Goal: Task Accomplishment & Management: Use online tool/utility

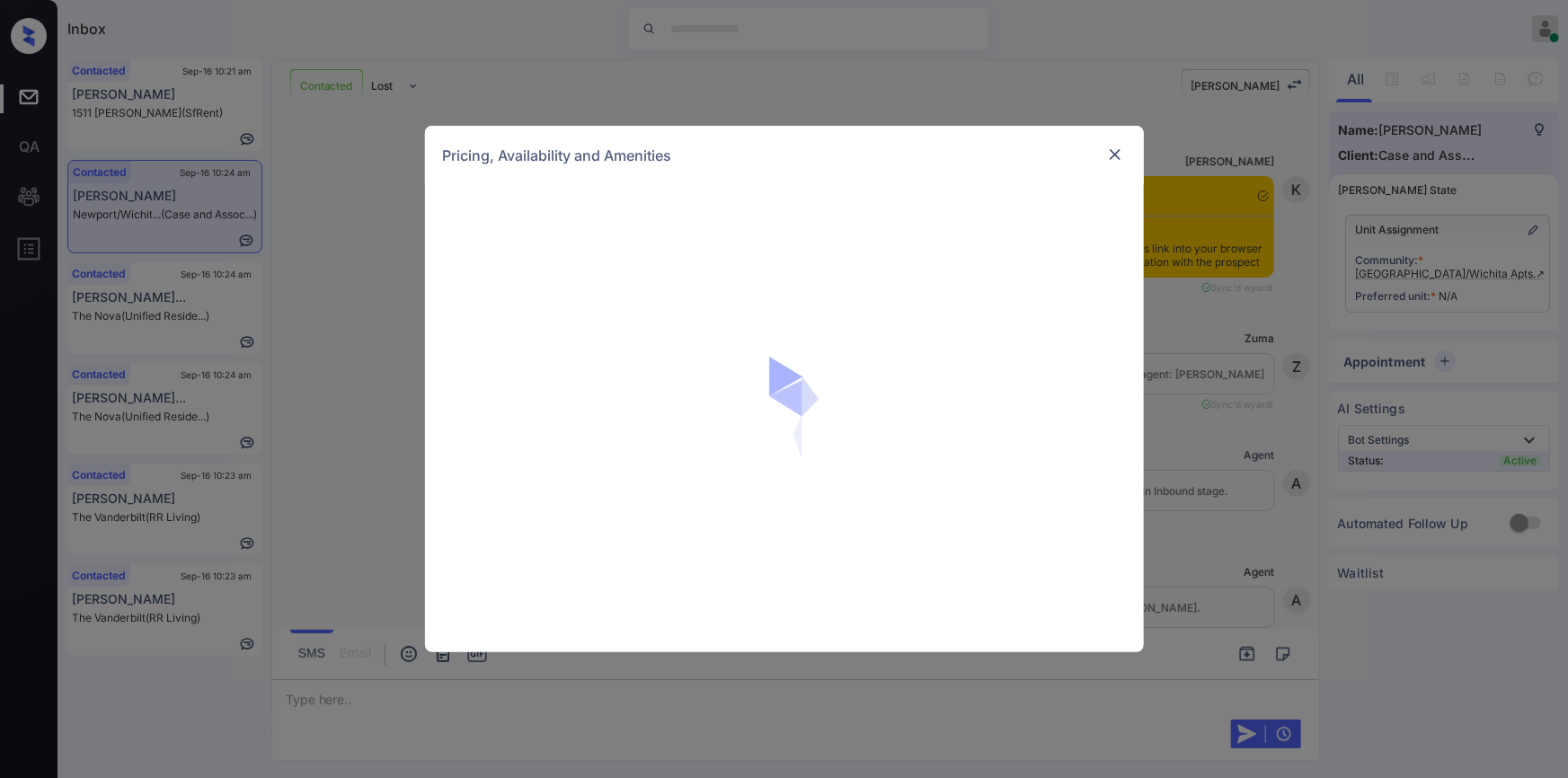
scroll to position [3463, 0]
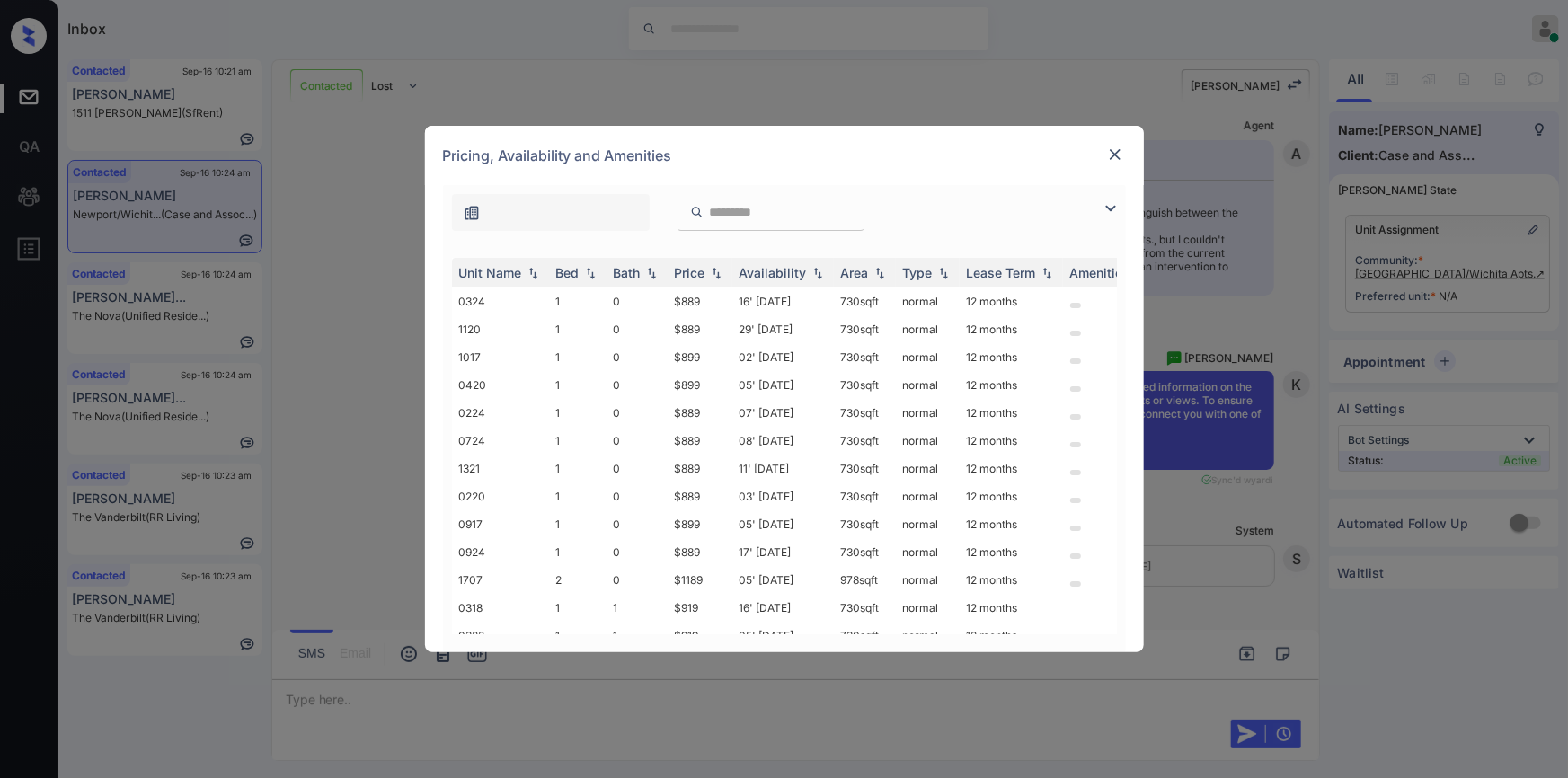
click at [1118, 206] on img at bounding box center [1110, 208] width 22 height 22
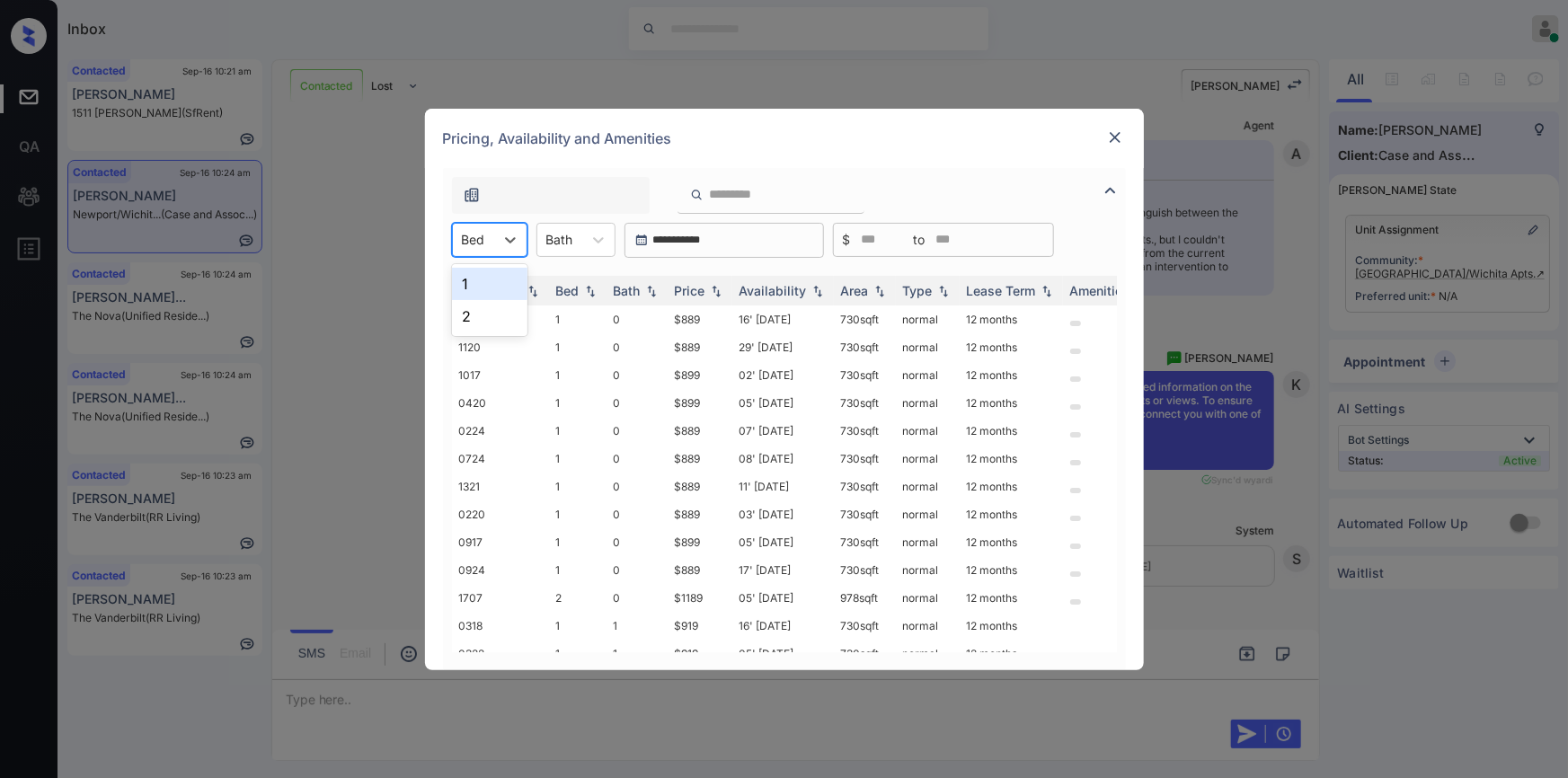
click at [493, 241] on div "Bed" at bounding box center [472, 239] width 41 height 26
click at [469, 277] on div "1" at bounding box center [490, 284] width 75 height 32
click at [1115, 134] on img at bounding box center [1115, 137] width 18 height 18
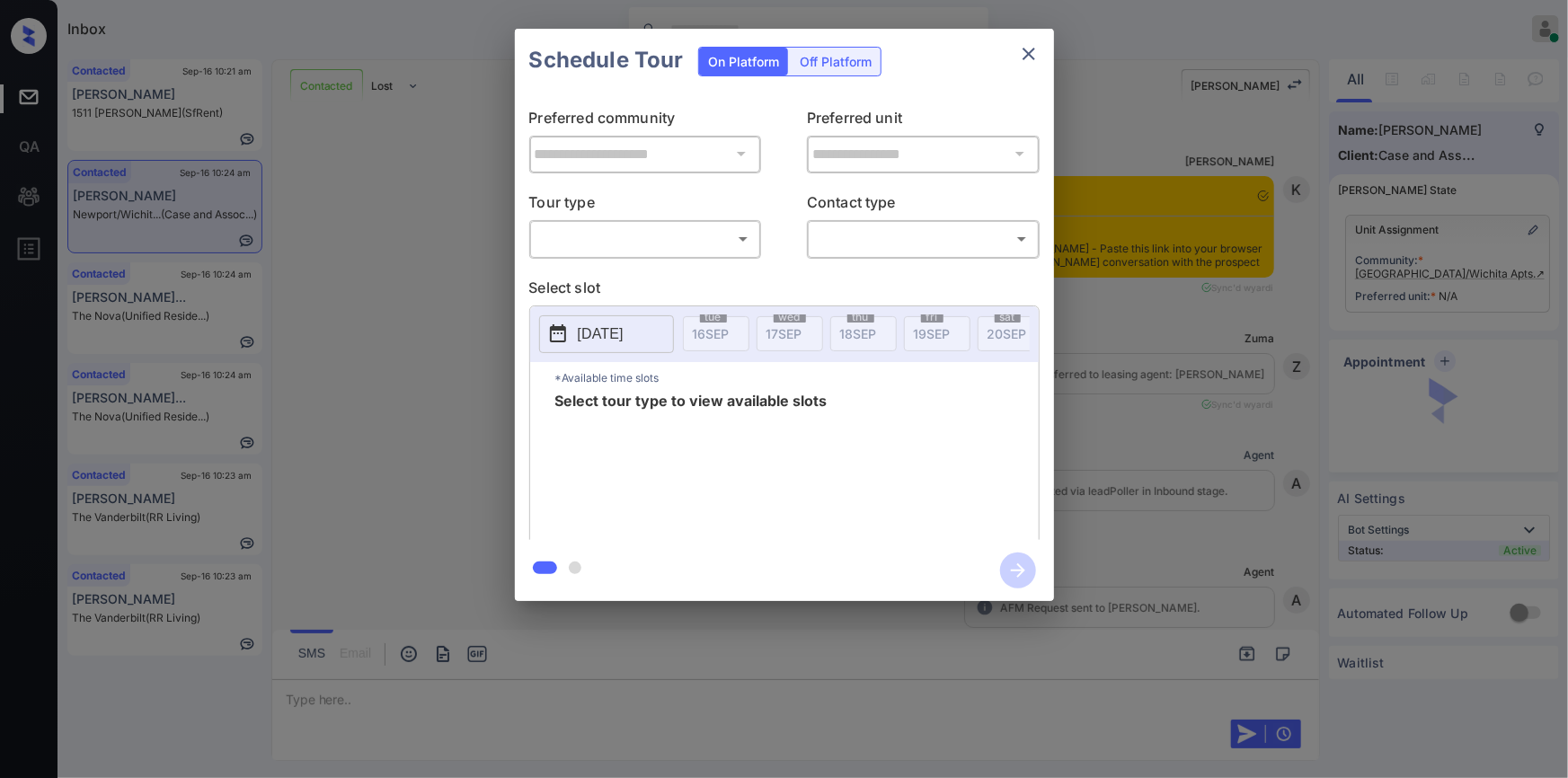
scroll to position [3463, 0]
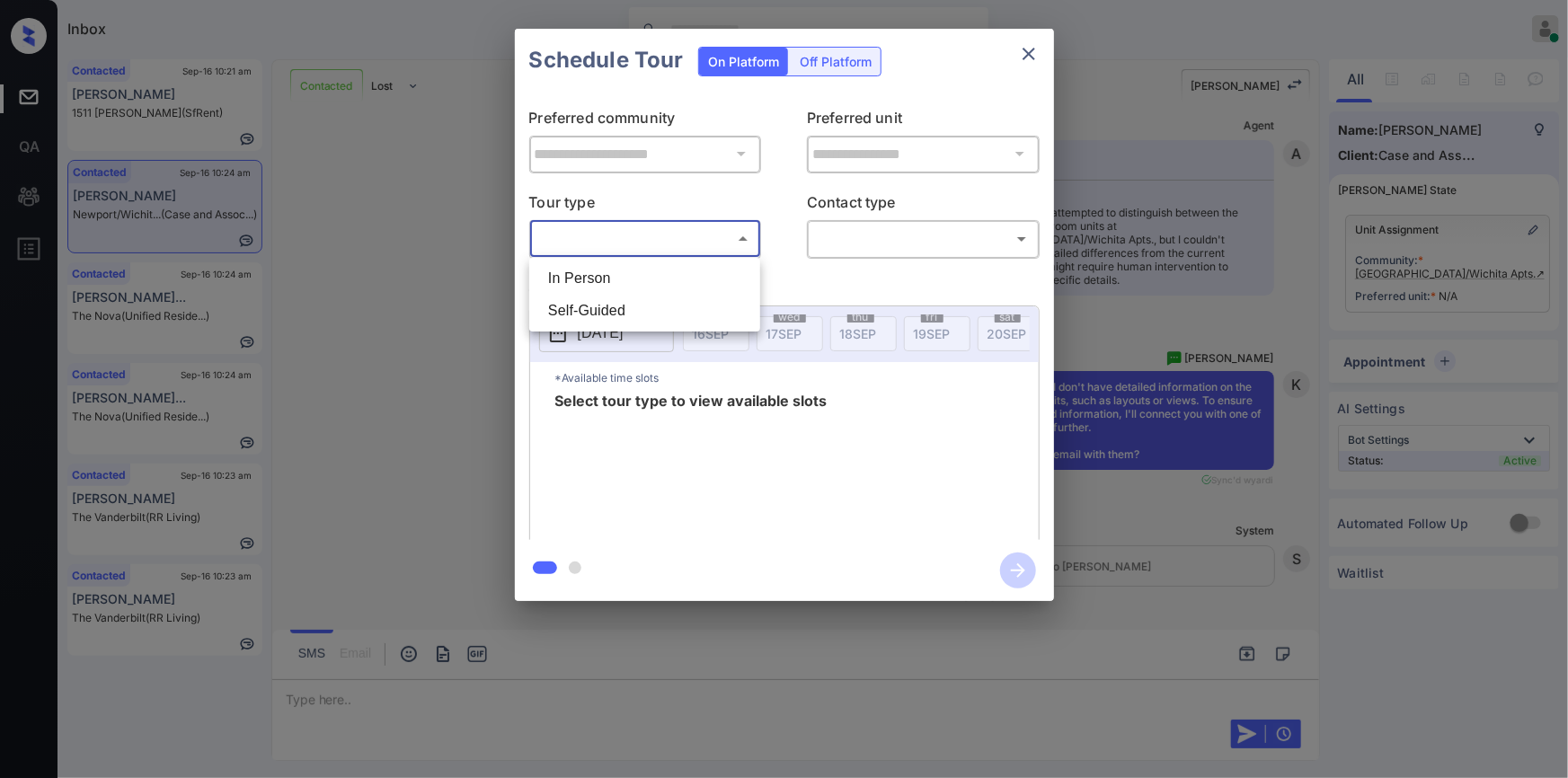
click at [645, 242] on body "Inbox Jiro Alonzo Online Set yourself offline Set yourself on break Profile Swi…" at bounding box center [784, 389] width 1568 height 778
drag, startPoint x: 591, startPoint y: 274, endPoint x: 864, endPoint y: 250, distance: 274.1
click at [593, 272] on li "In Person" at bounding box center [644, 279] width 222 height 32
type input "********"
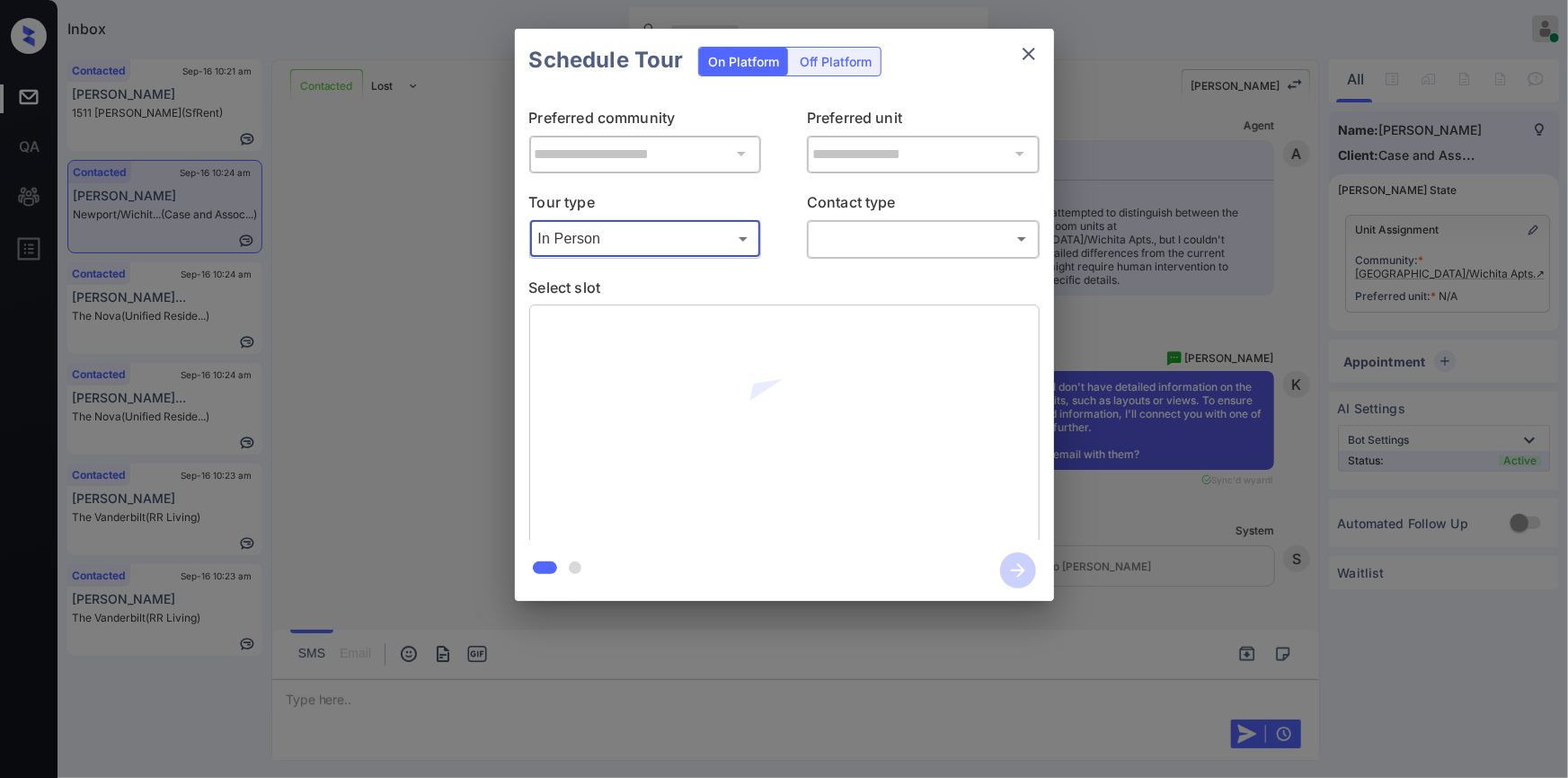
click at [869, 240] on body "Inbox Jiro Alonzo Online Set yourself offline Set yourself on break Profile Swi…" at bounding box center [784, 389] width 1568 height 778
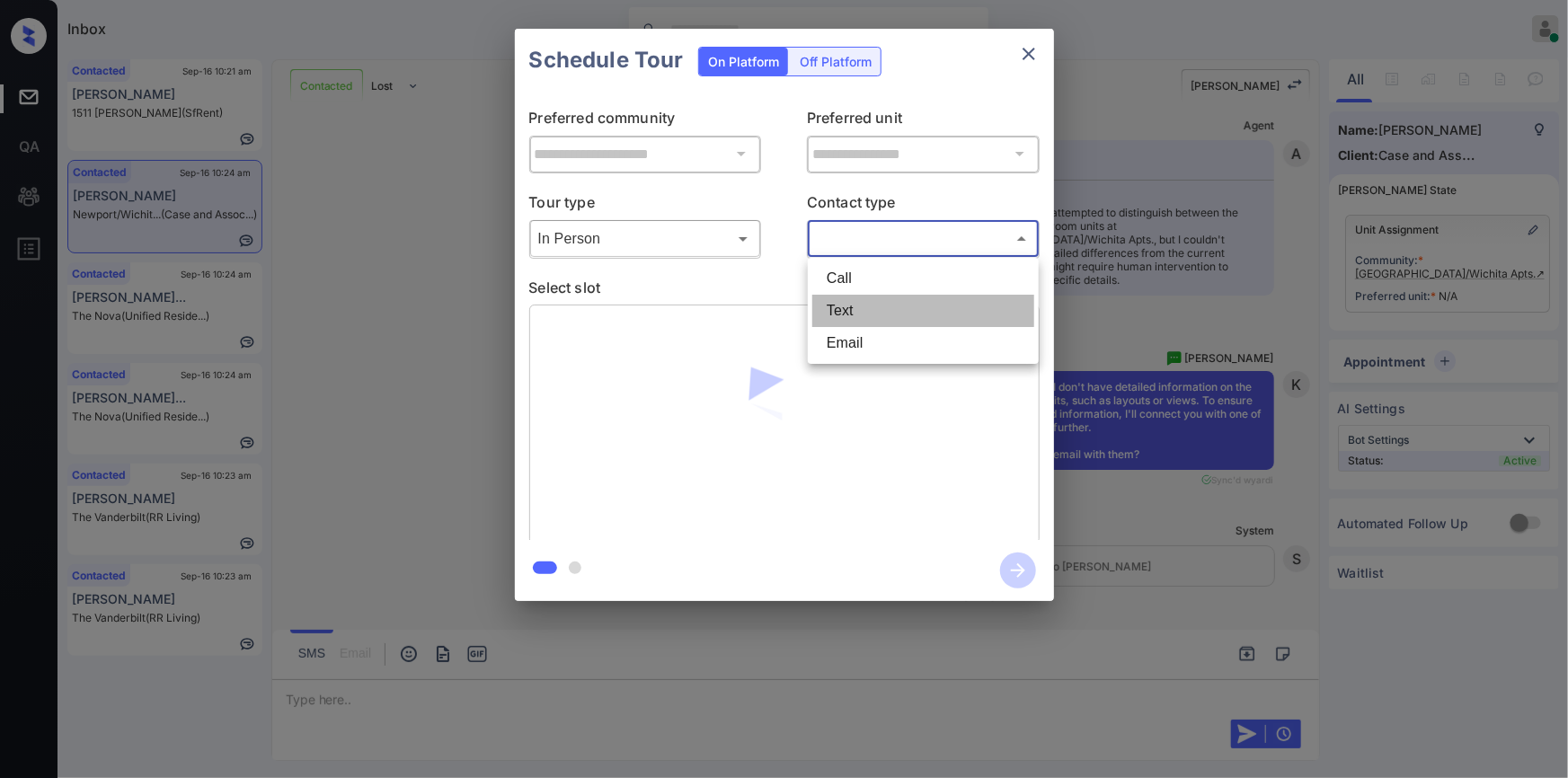
click at [854, 319] on li "Text" at bounding box center [923, 311] width 222 height 32
type input "****"
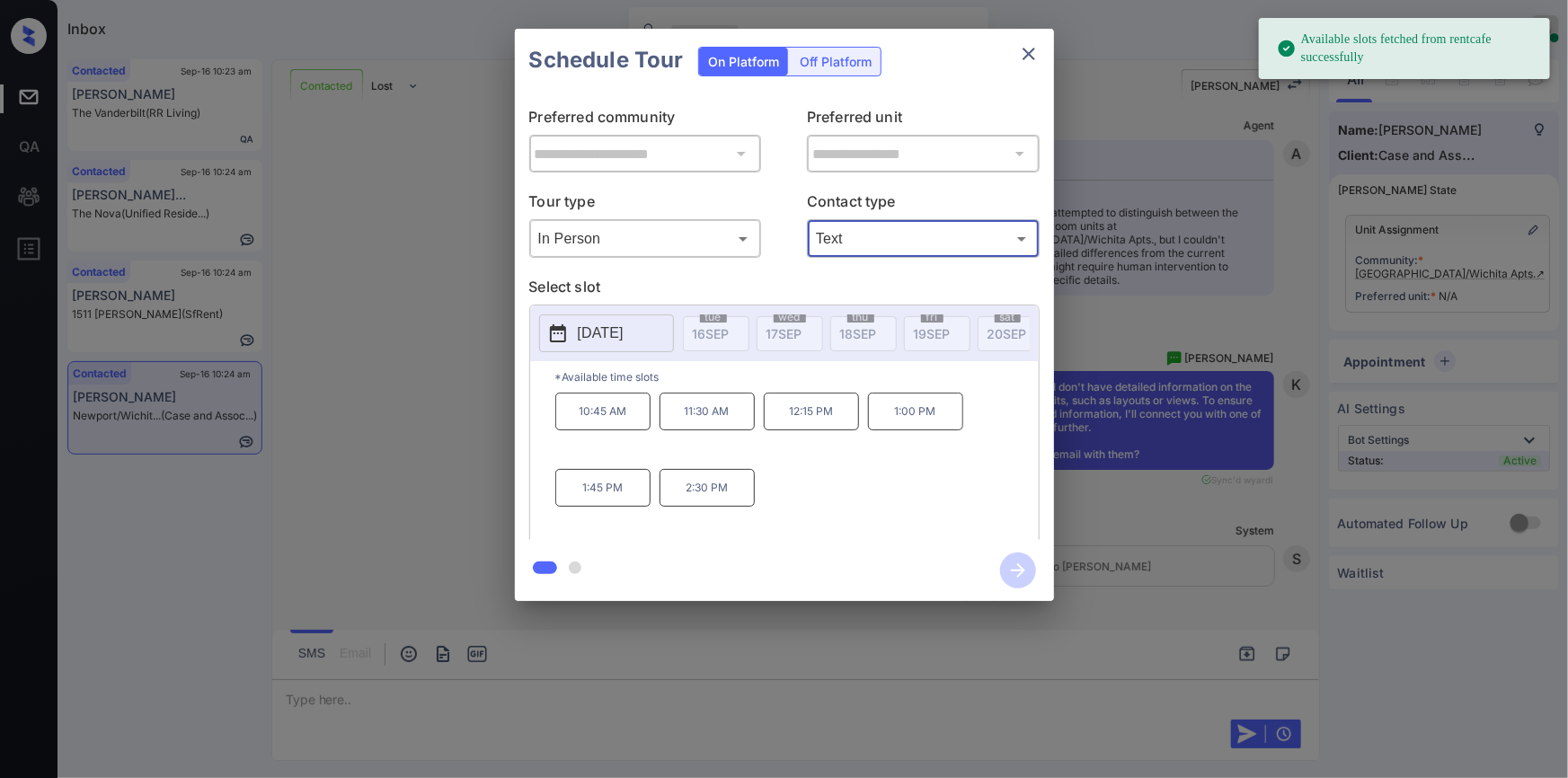
click at [607, 342] on p "[DATE]" at bounding box center [600, 333] width 46 height 22
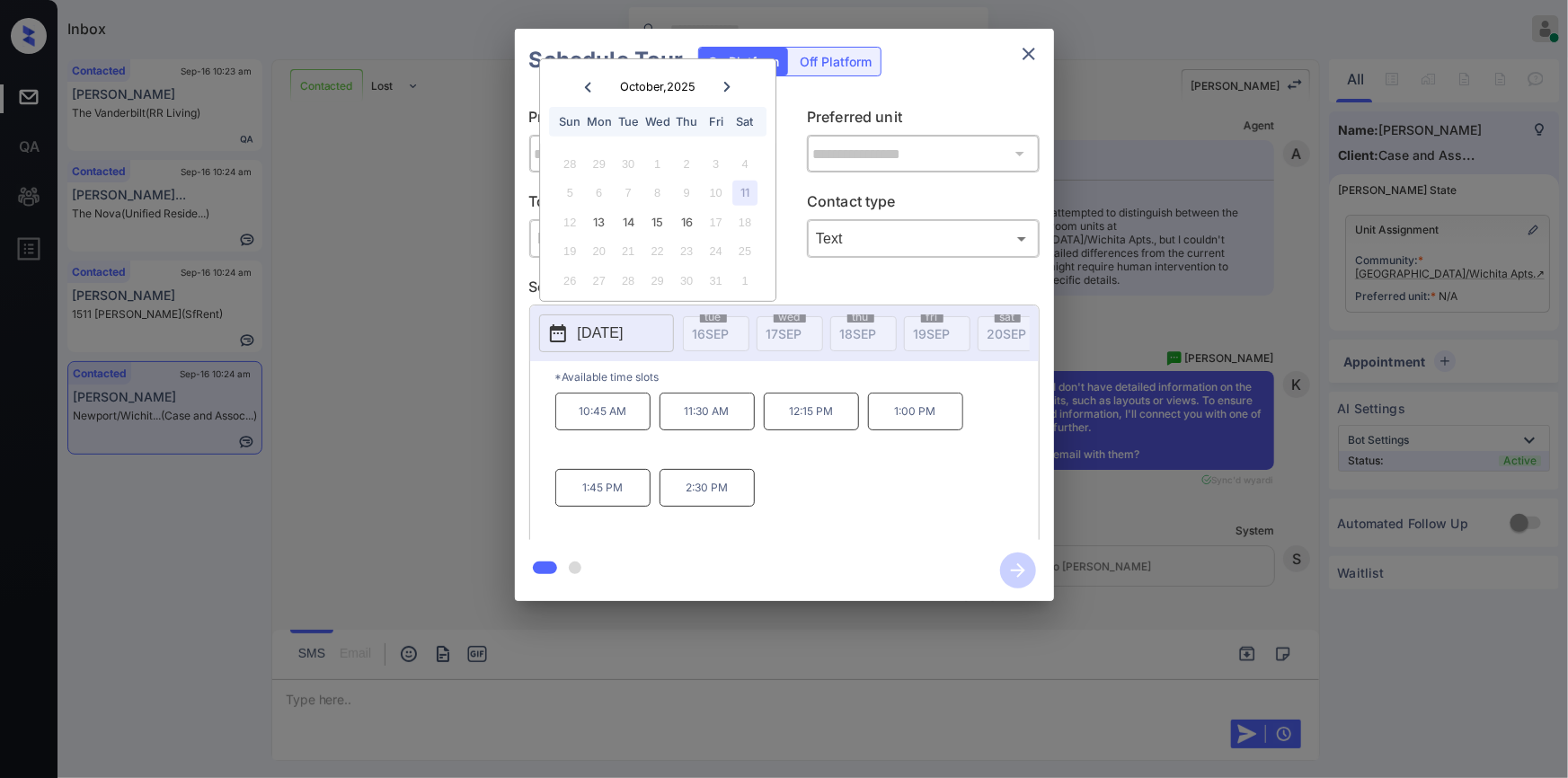
click at [336, 270] on div "**********" at bounding box center [784, 315] width 1568 height 630
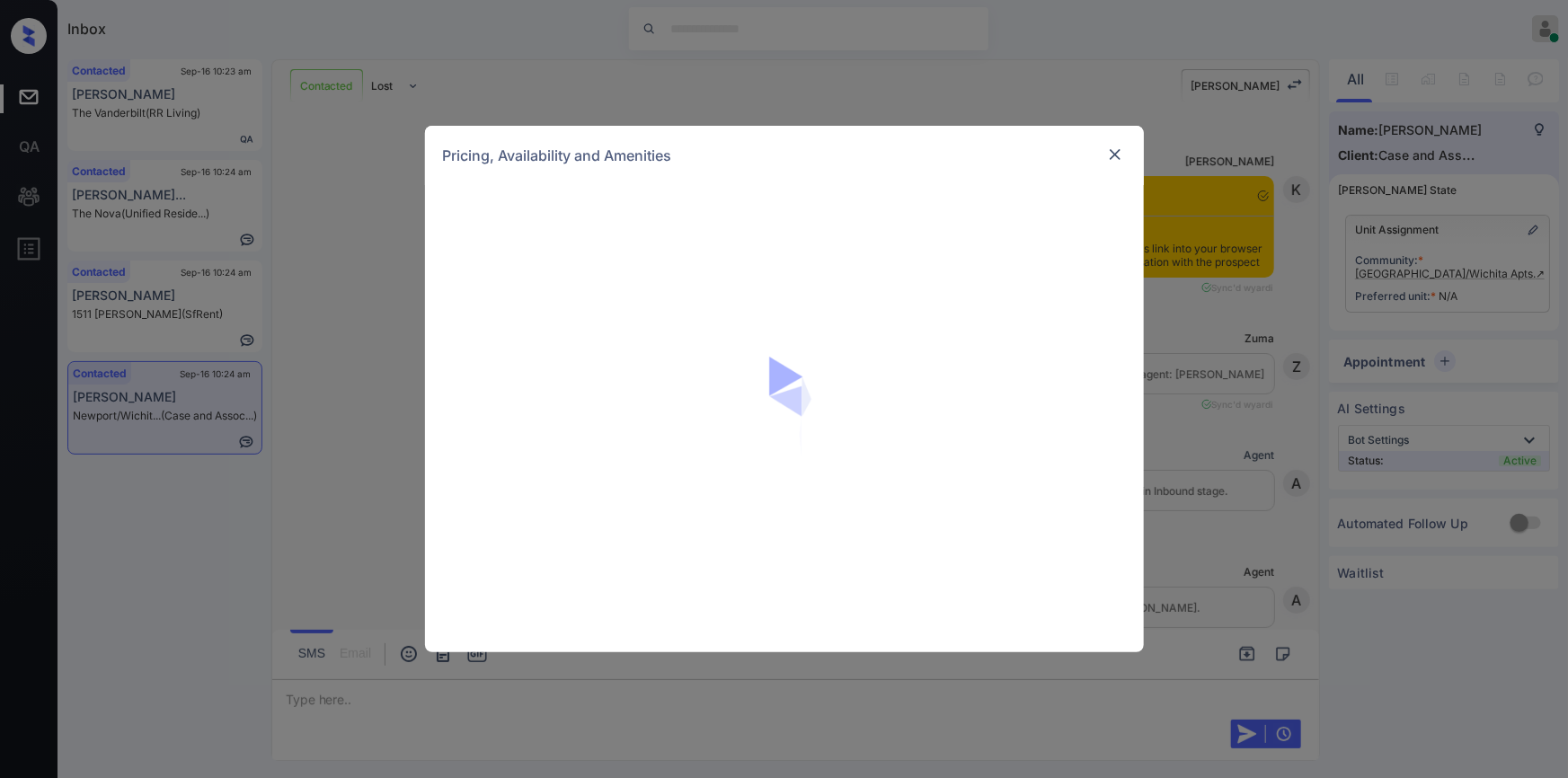
scroll to position [3463, 0]
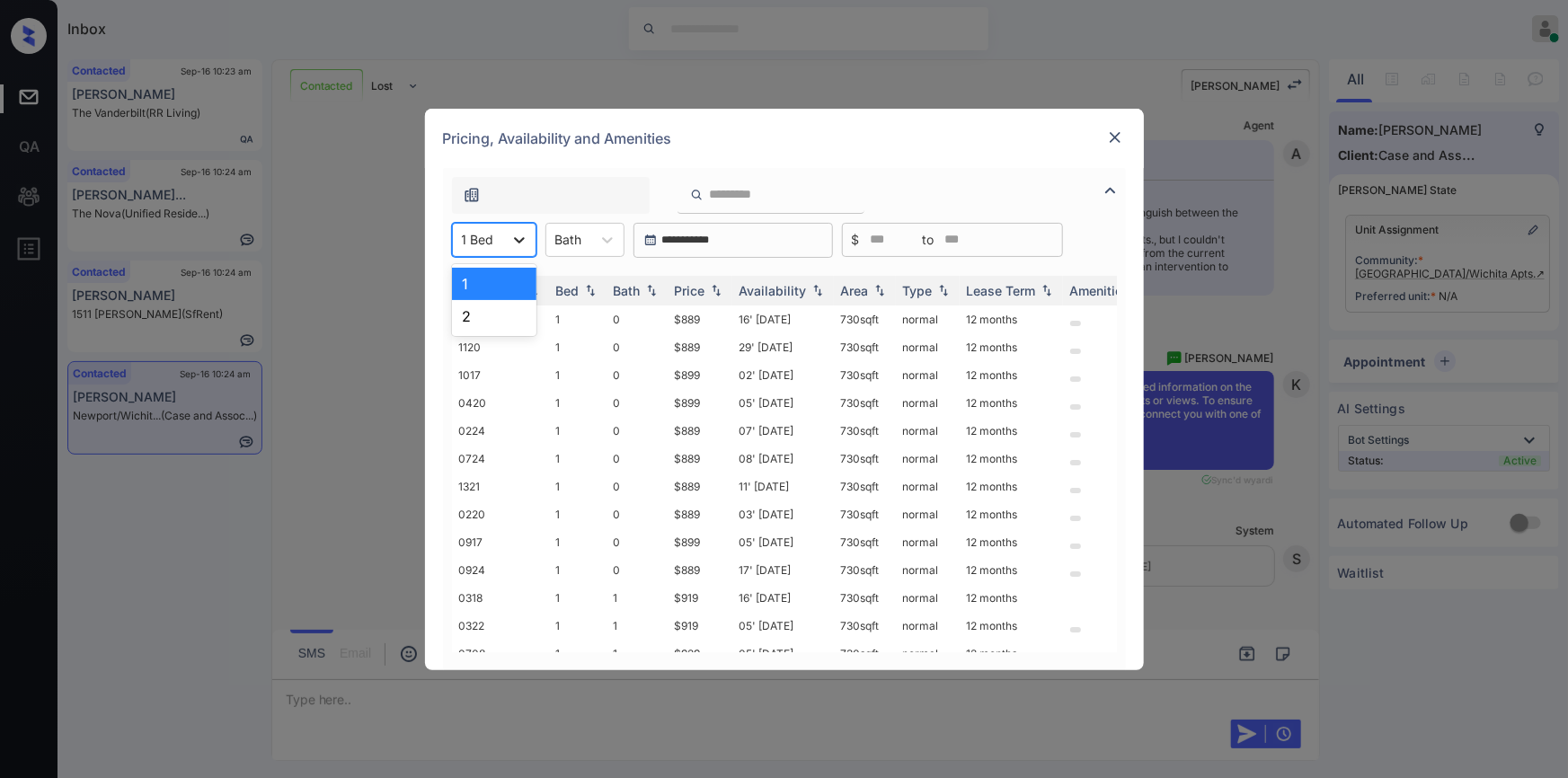
click at [513, 250] on div at bounding box center [519, 240] width 32 height 32
click at [487, 272] on div "1" at bounding box center [494, 284] width 84 height 32
click at [483, 242] on div at bounding box center [473, 240] width 23 height 19
click at [469, 277] on div "1" at bounding box center [490, 284] width 75 height 32
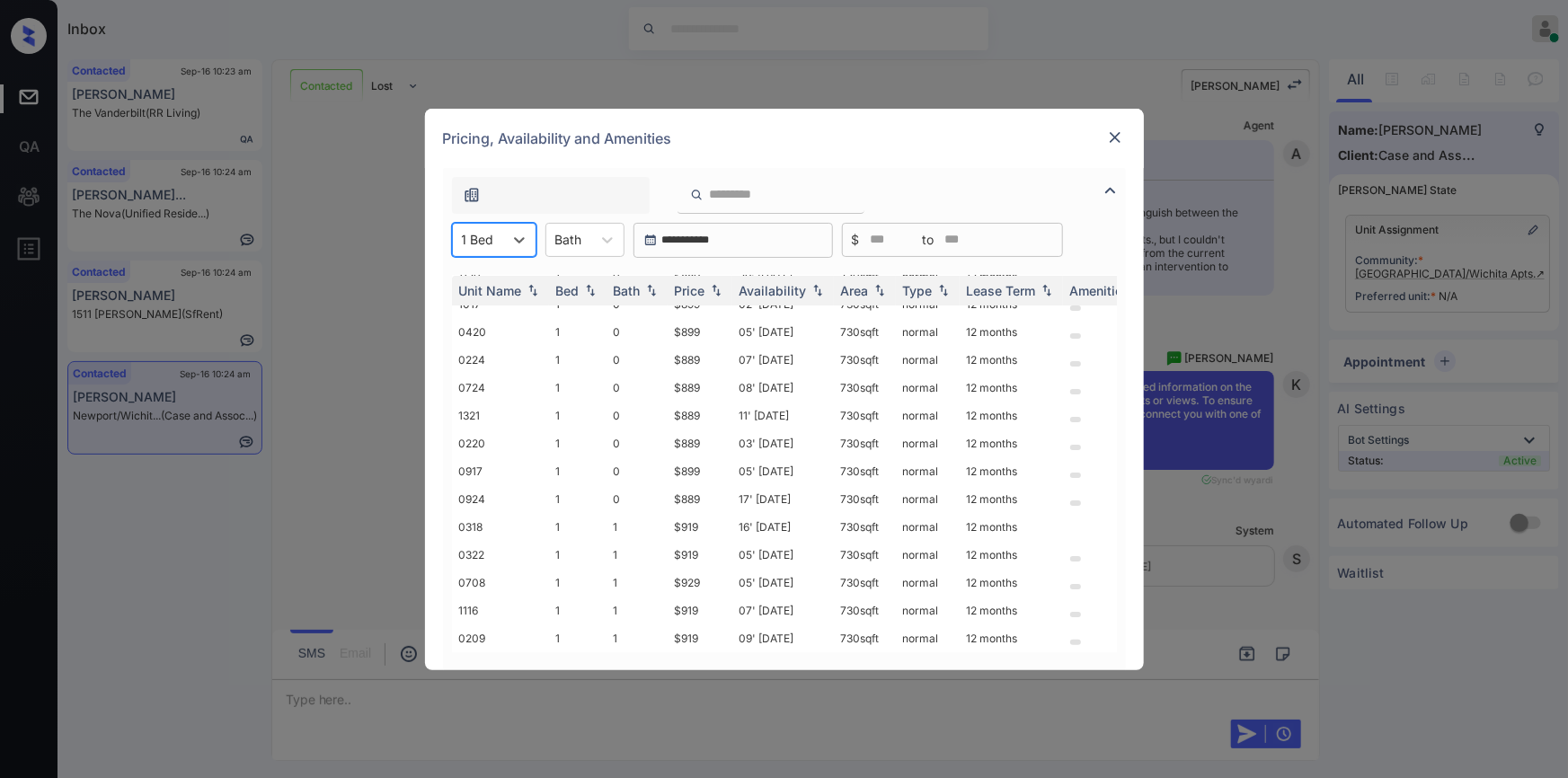
scroll to position [0, 0]
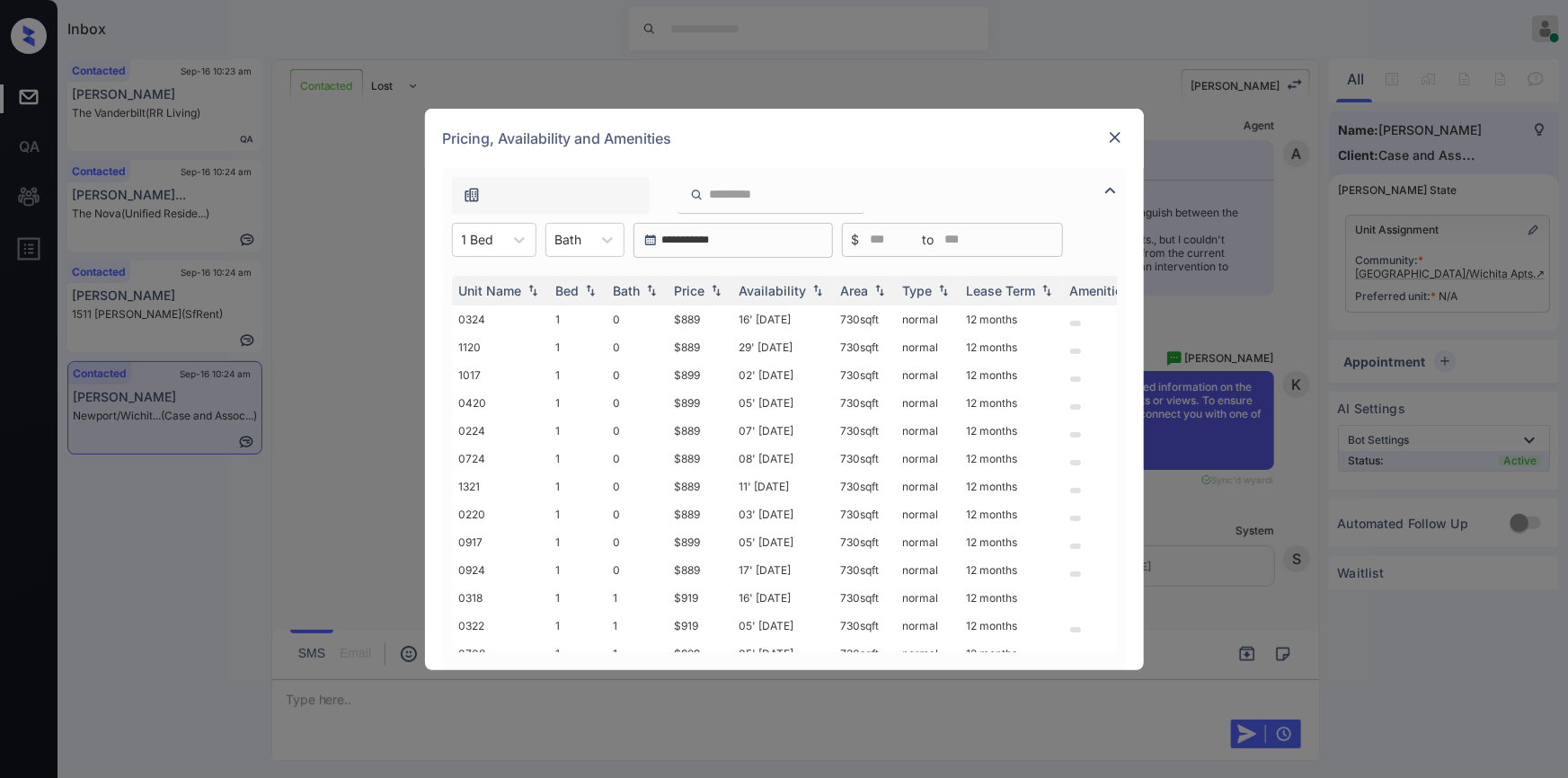
click at [1113, 131] on img at bounding box center [1115, 137] width 18 height 18
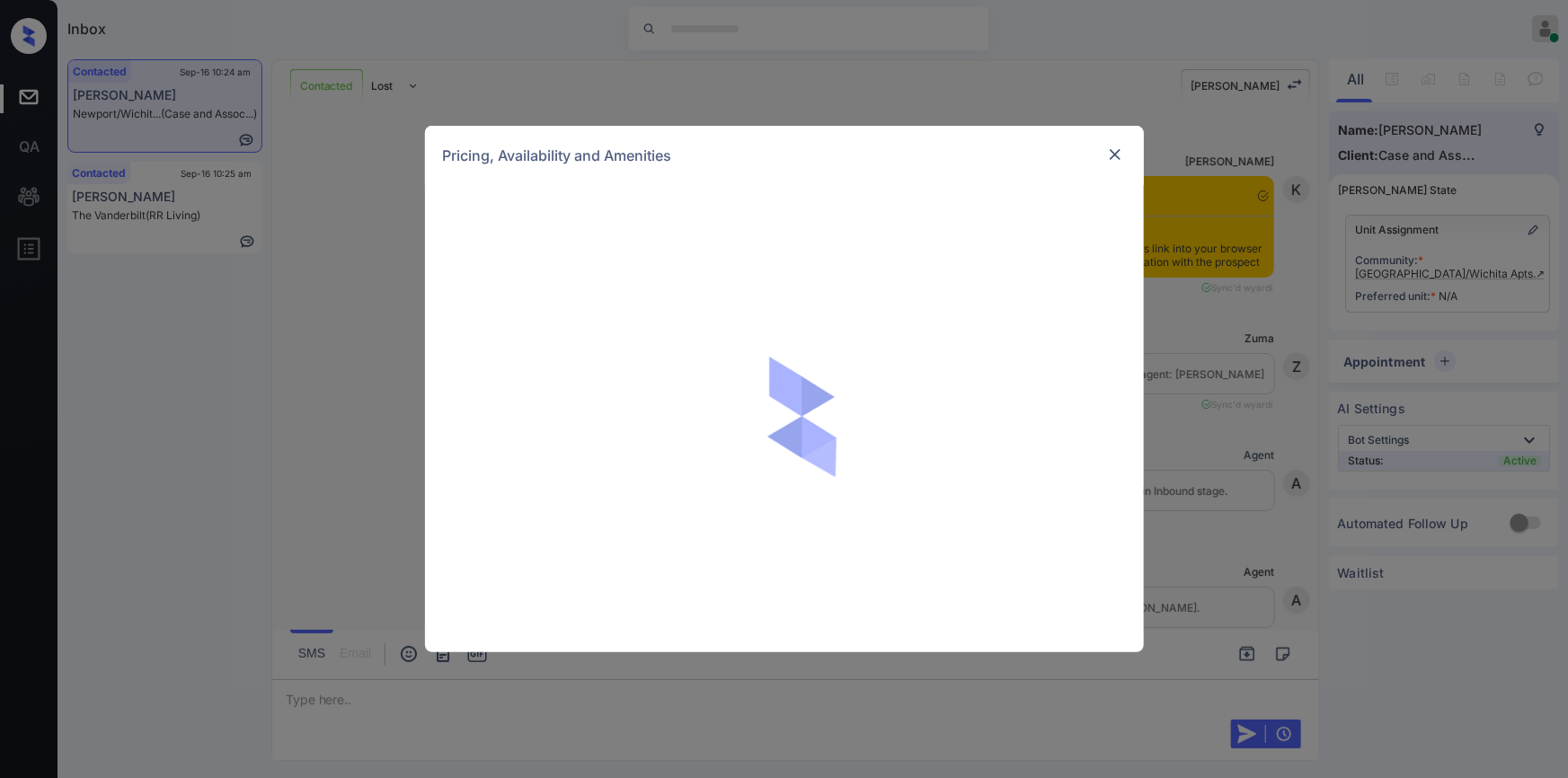
scroll to position [3463, 0]
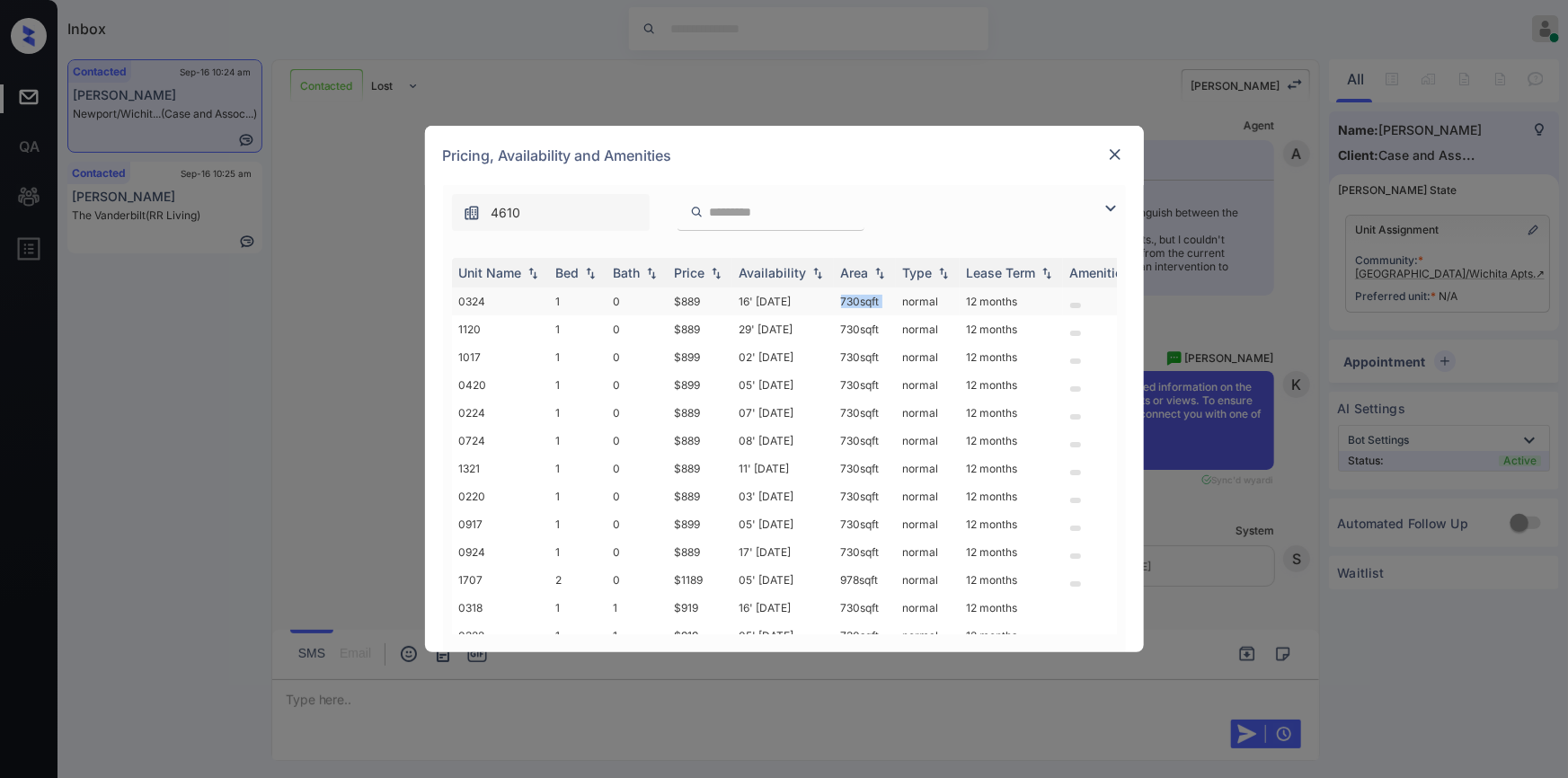
drag, startPoint x: 838, startPoint y: 300, endPoint x: 898, endPoint y: 302, distance: 60.0
click at [898, 302] on tr "0324 1 0 $889 16' Aug 25 730 sqft normal 12 months" at bounding box center [922, 301] width 939 height 28
copy td "730 sqft"
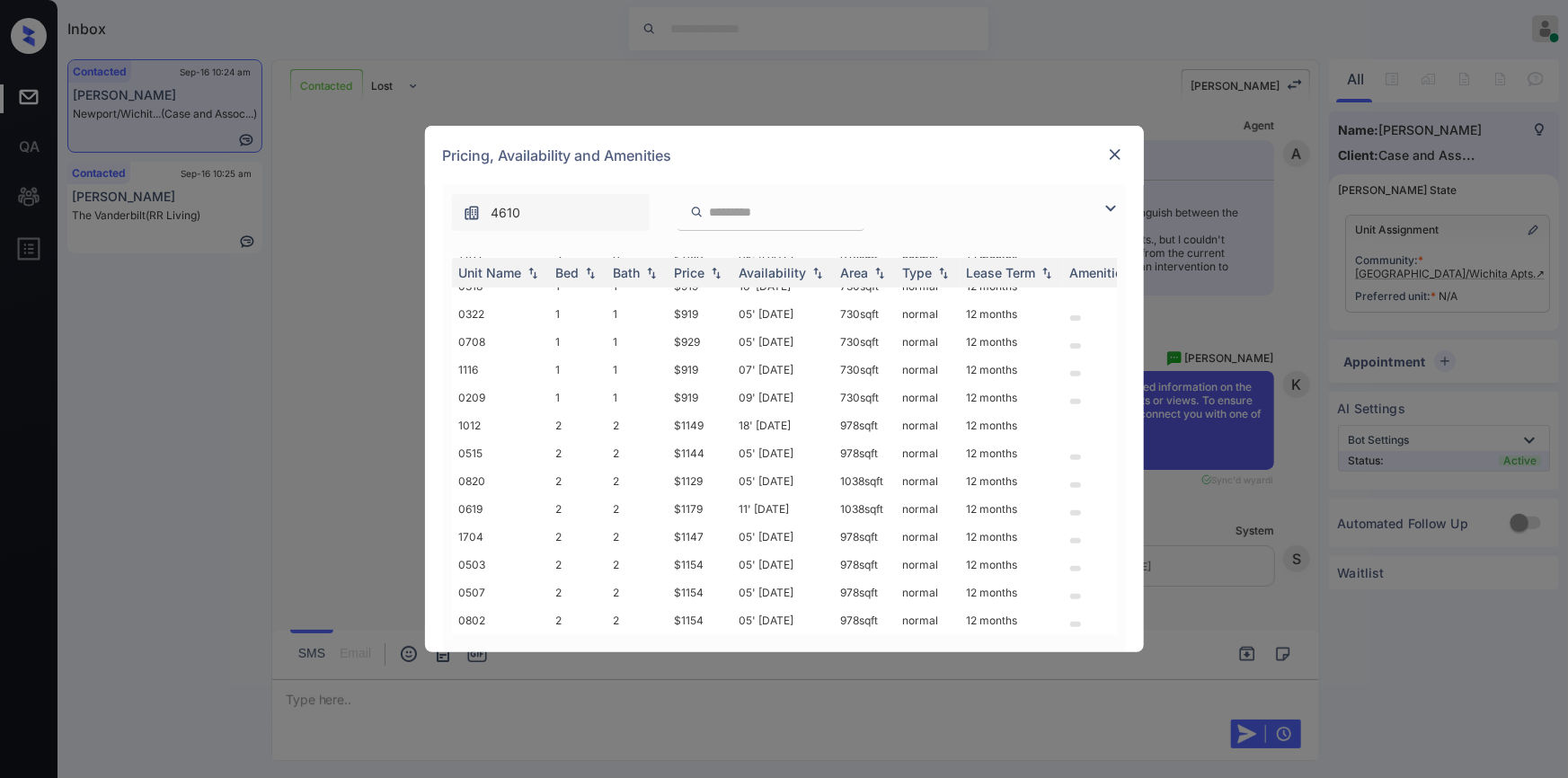
scroll to position [0, 0]
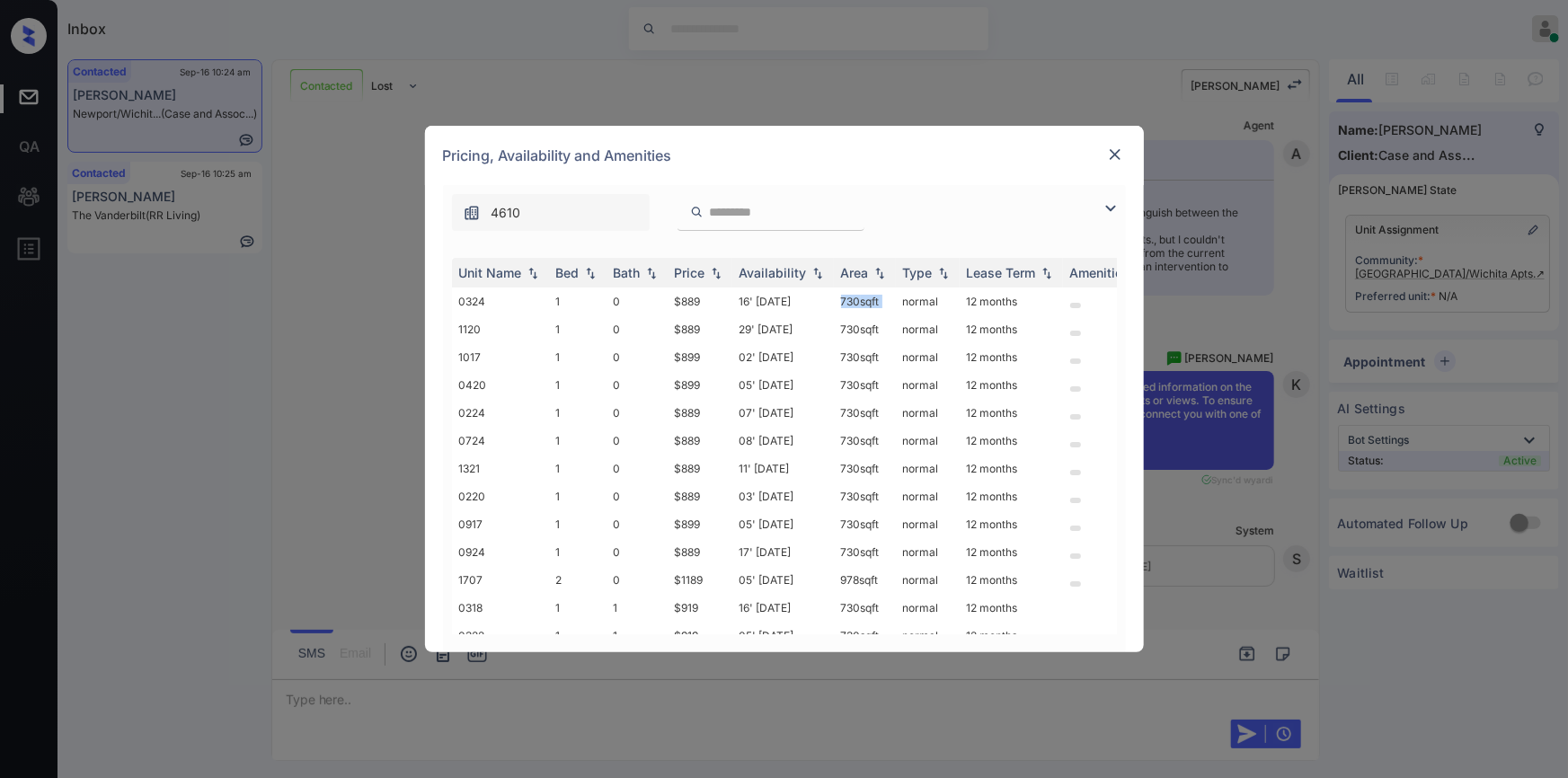
click at [1105, 201] on img at bounding box center [1110, 208] width 22 height 22
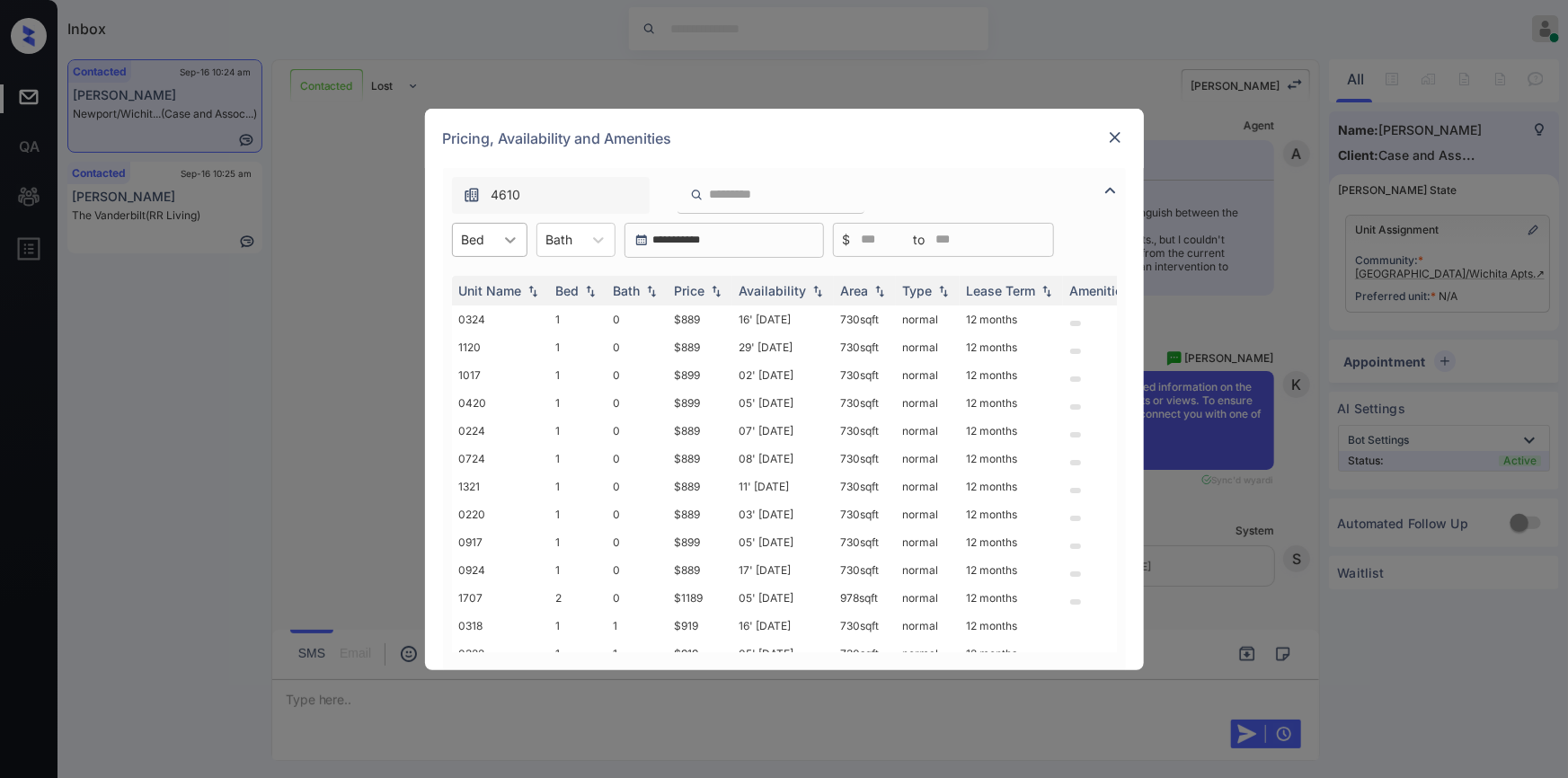
click at [495, 238] on div at bounding box center [511, 240] width 32 height 32
click at [476, 279] on div "1" at bounding box center [490, 284] width 75 height 32
click at [1110, 137] on img at bounding box center [1115, 137] width 18 height 18
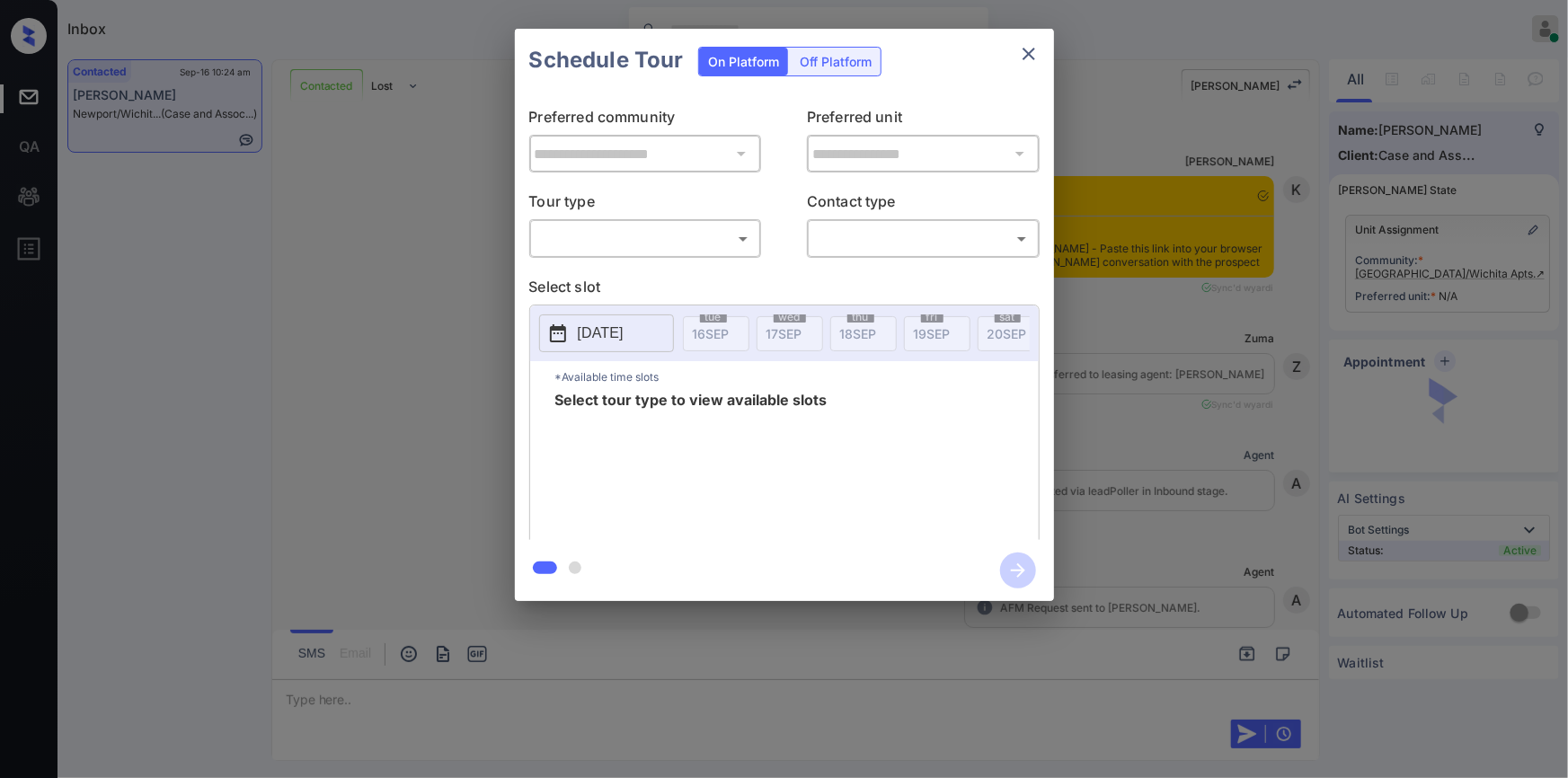
scroll to position [3463, 0]
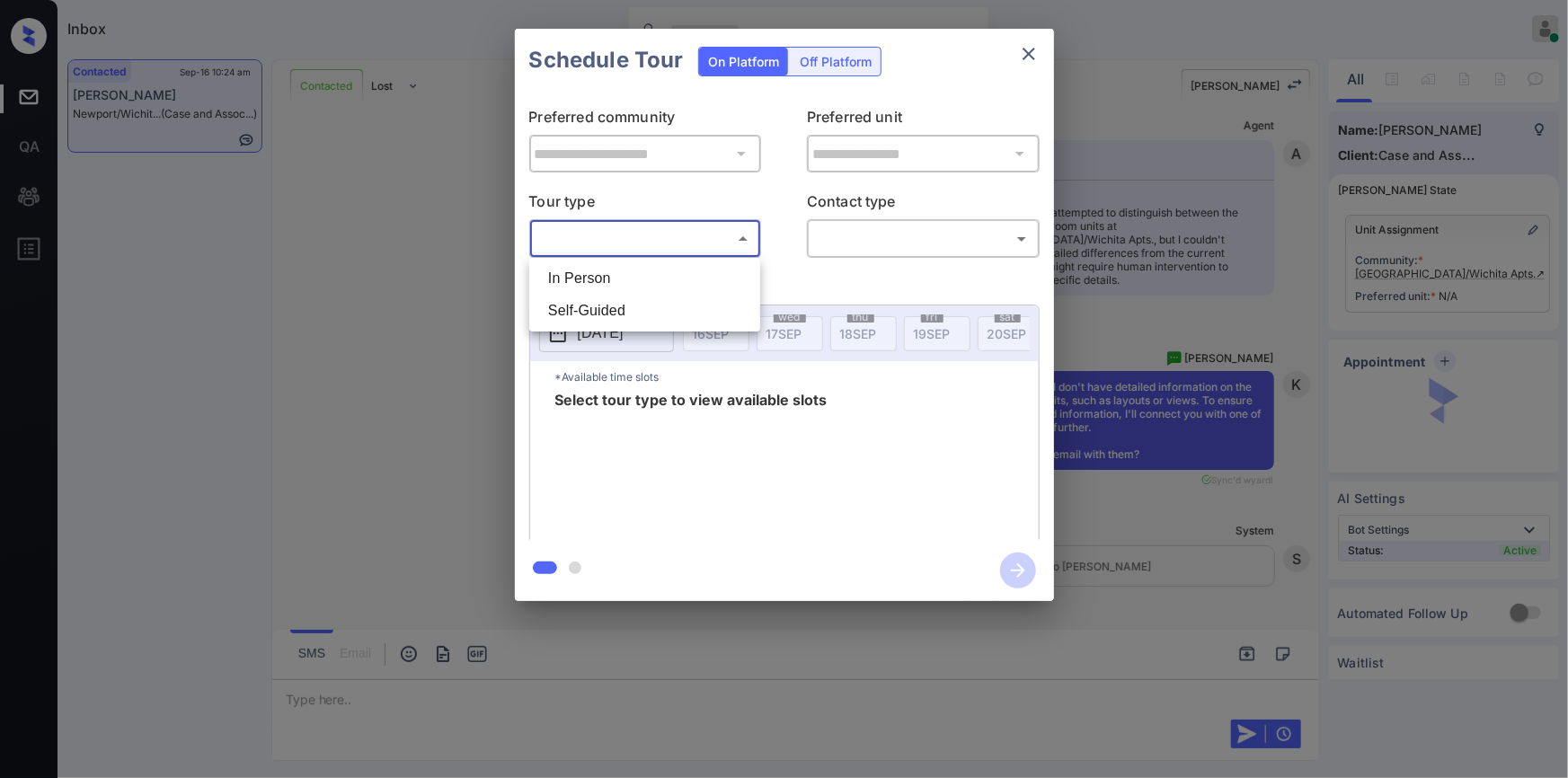
click at [604, 248] on body "Inbox [PERSON_NAME] Online Set yourself offline Set yourself on break Profile S…" at bounding box center [784, 389] width 1568 height 778
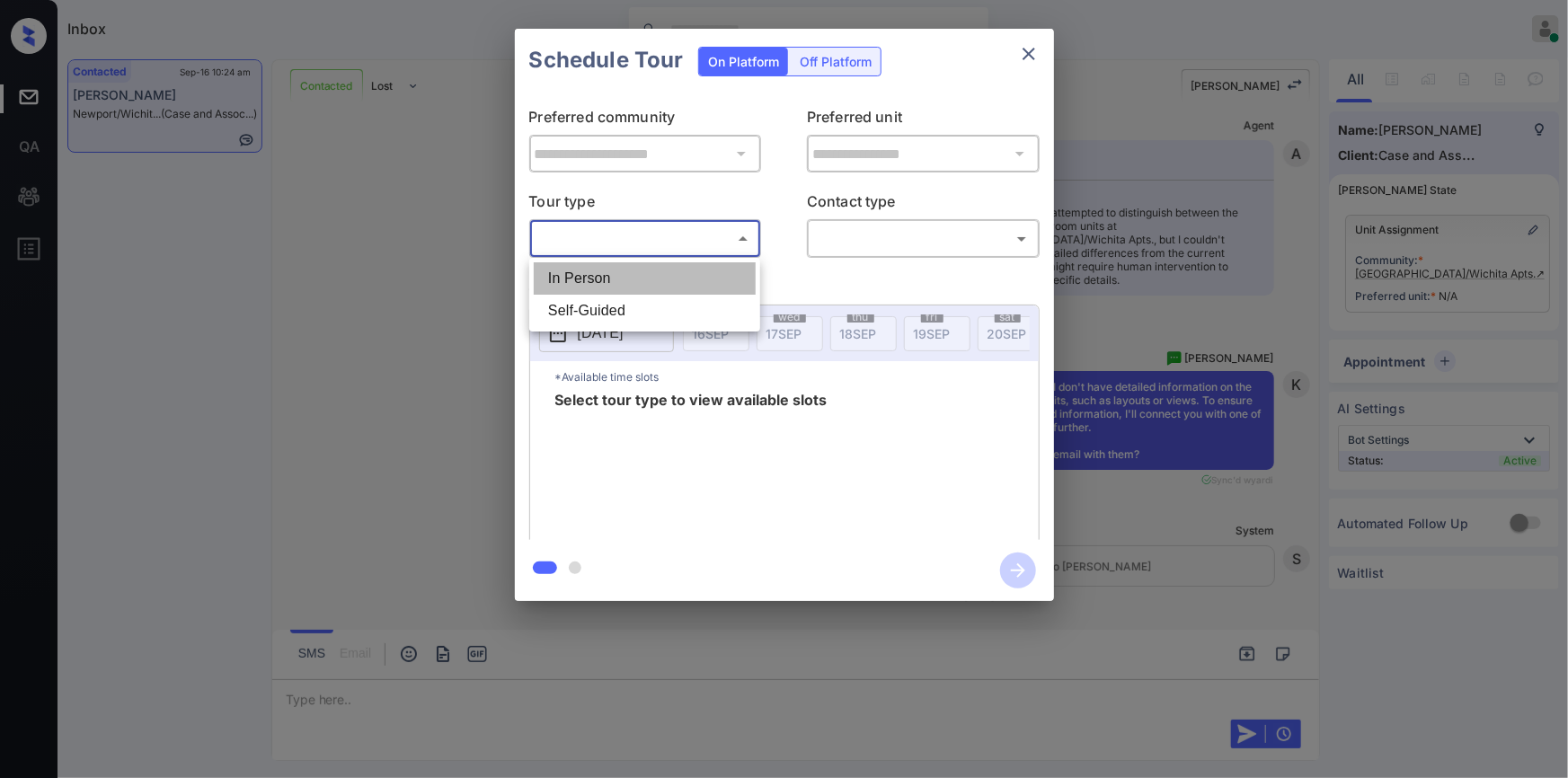
drag, startPoint x: 583, startPoint y: 275, endPoint x: 875, endPoint y: 261, distance: 292.3
click at [586, 275] on li "In Person" at bounding box center [644, 279] width 222 height 32
type input "********"
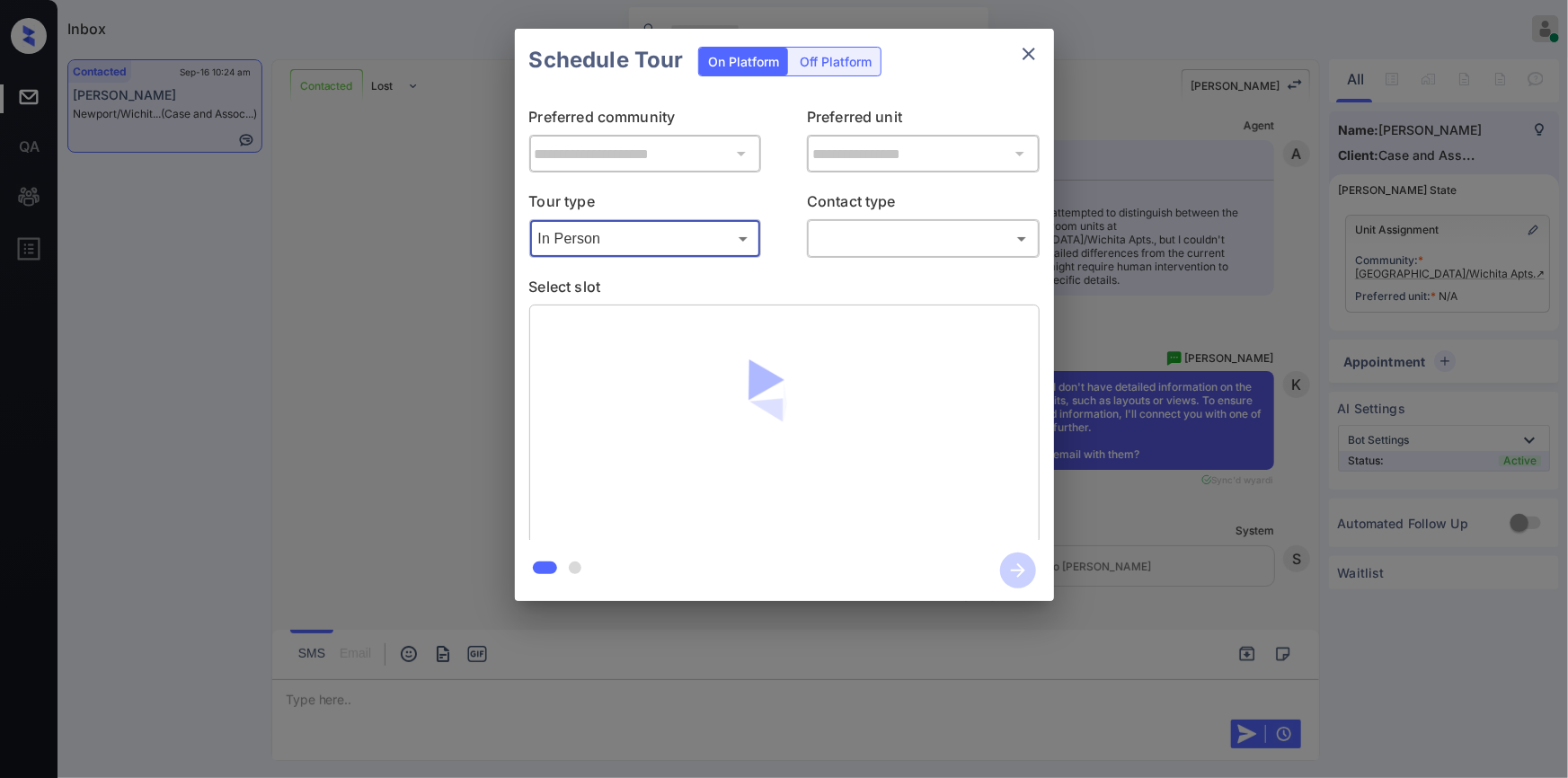
click at [873, 234] on body "Inbox [PERSON_NAME] Online Set yourself offline Set yourself on break Profile S…" at bounding box center [784, 389] width 1568 height 778
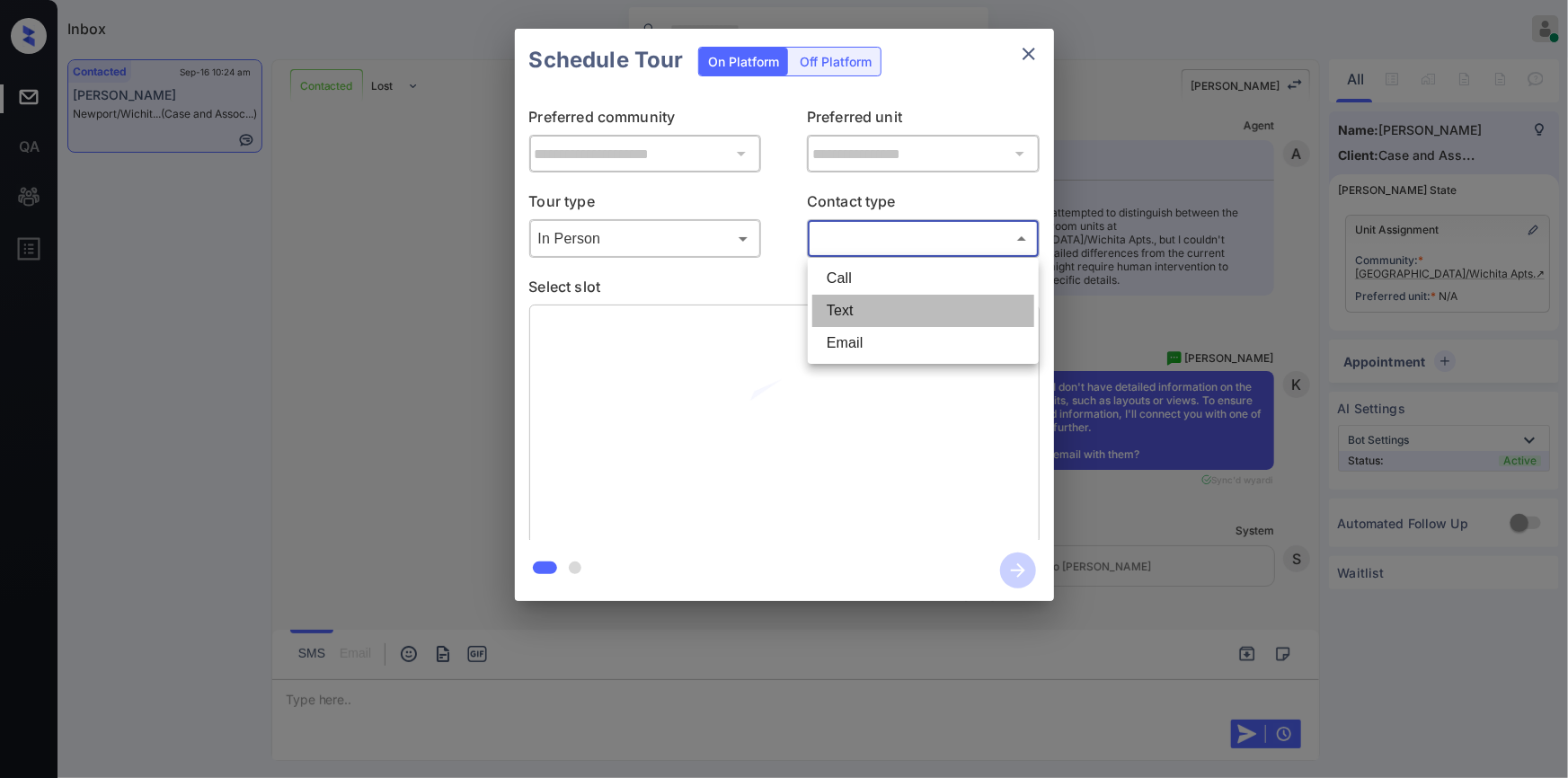
click at [845, 311] on li "Text" at bounding box center [923, 311] width 222 height 32
type input "****"
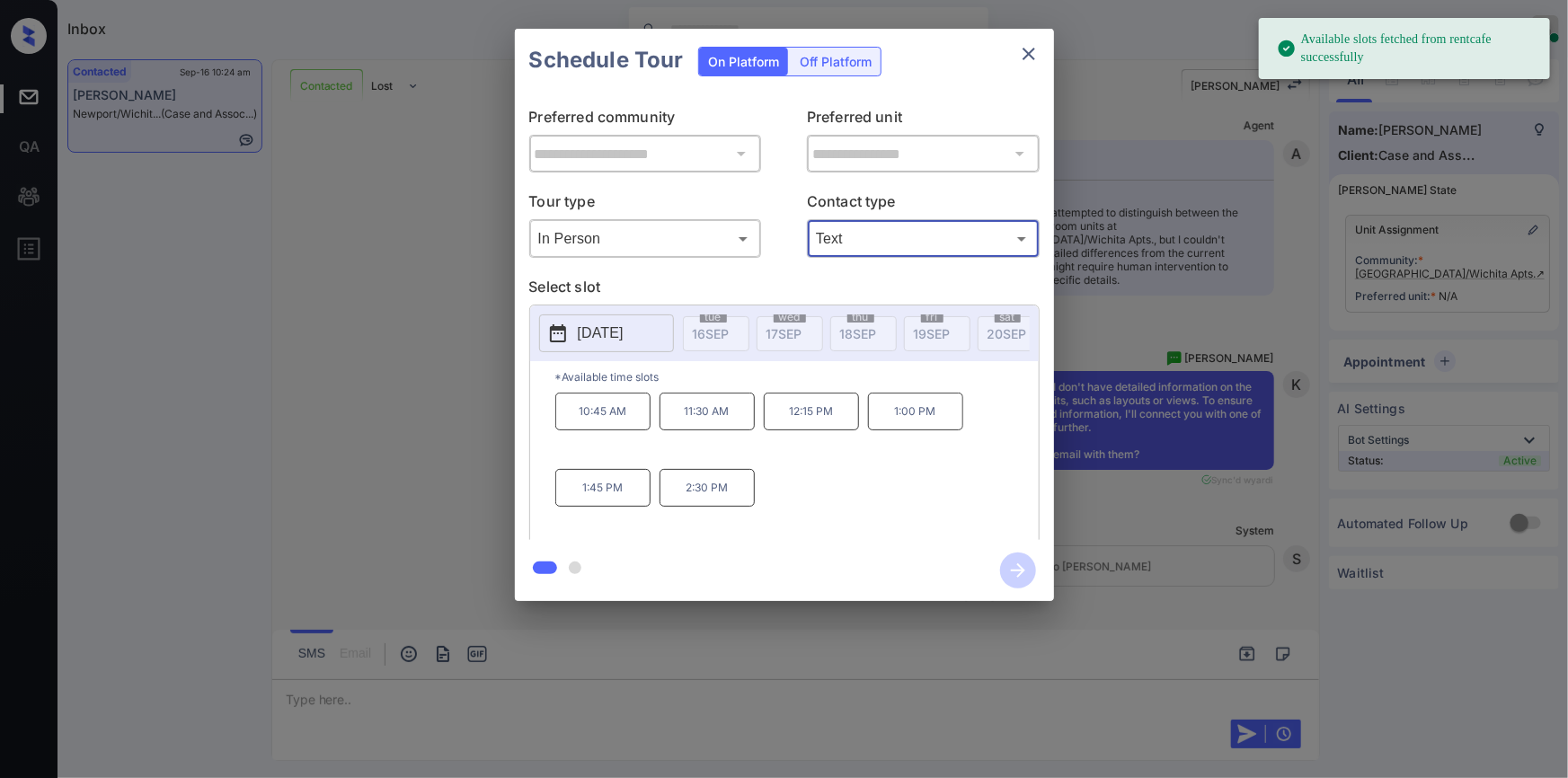
click at [618, 332] on p "[DATE]" at bounding box center [600, 333] width 46 height 22
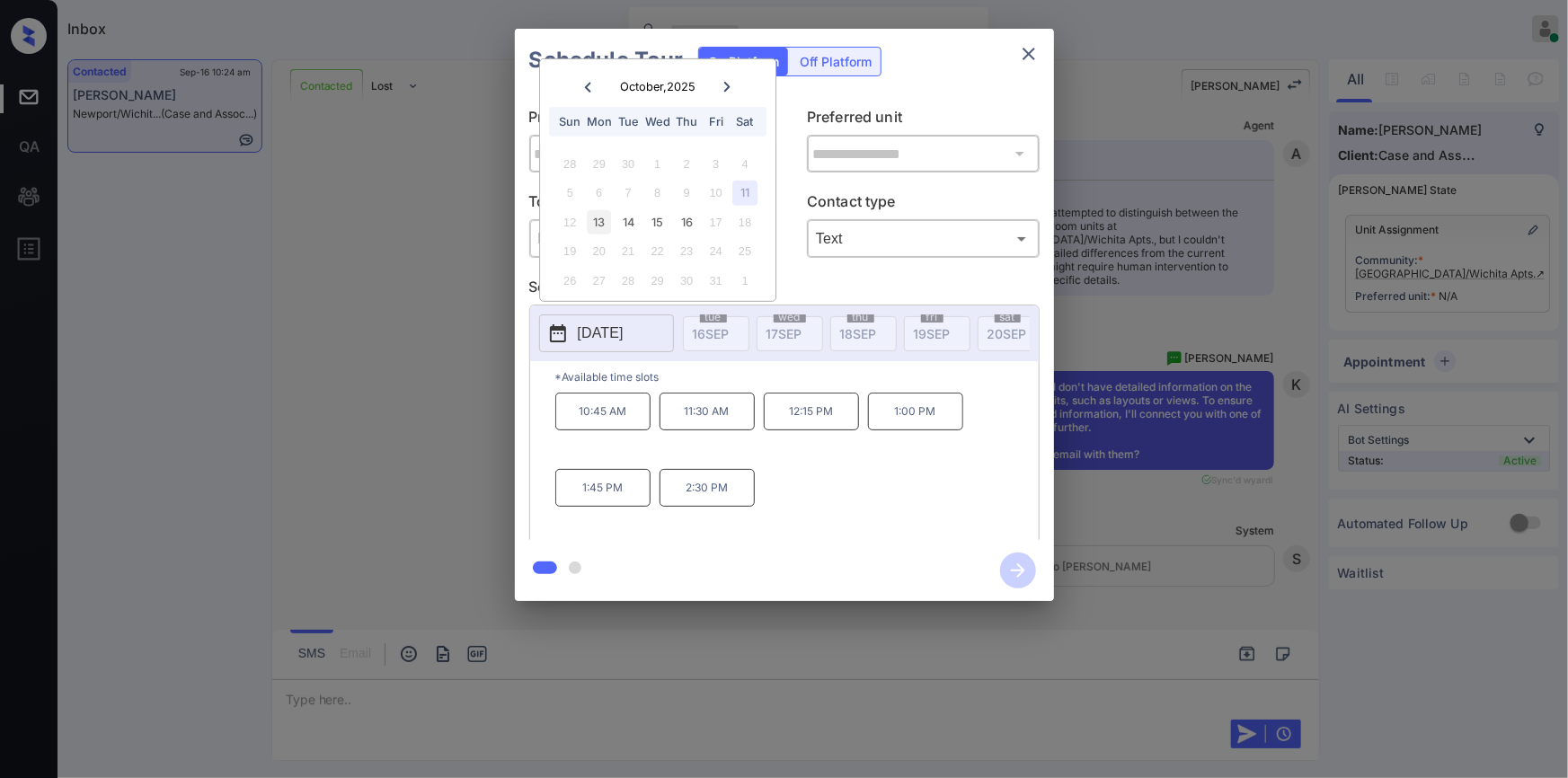
click at [596, 226] on div "13" at bounding box center [598, 221] width 24 height 24
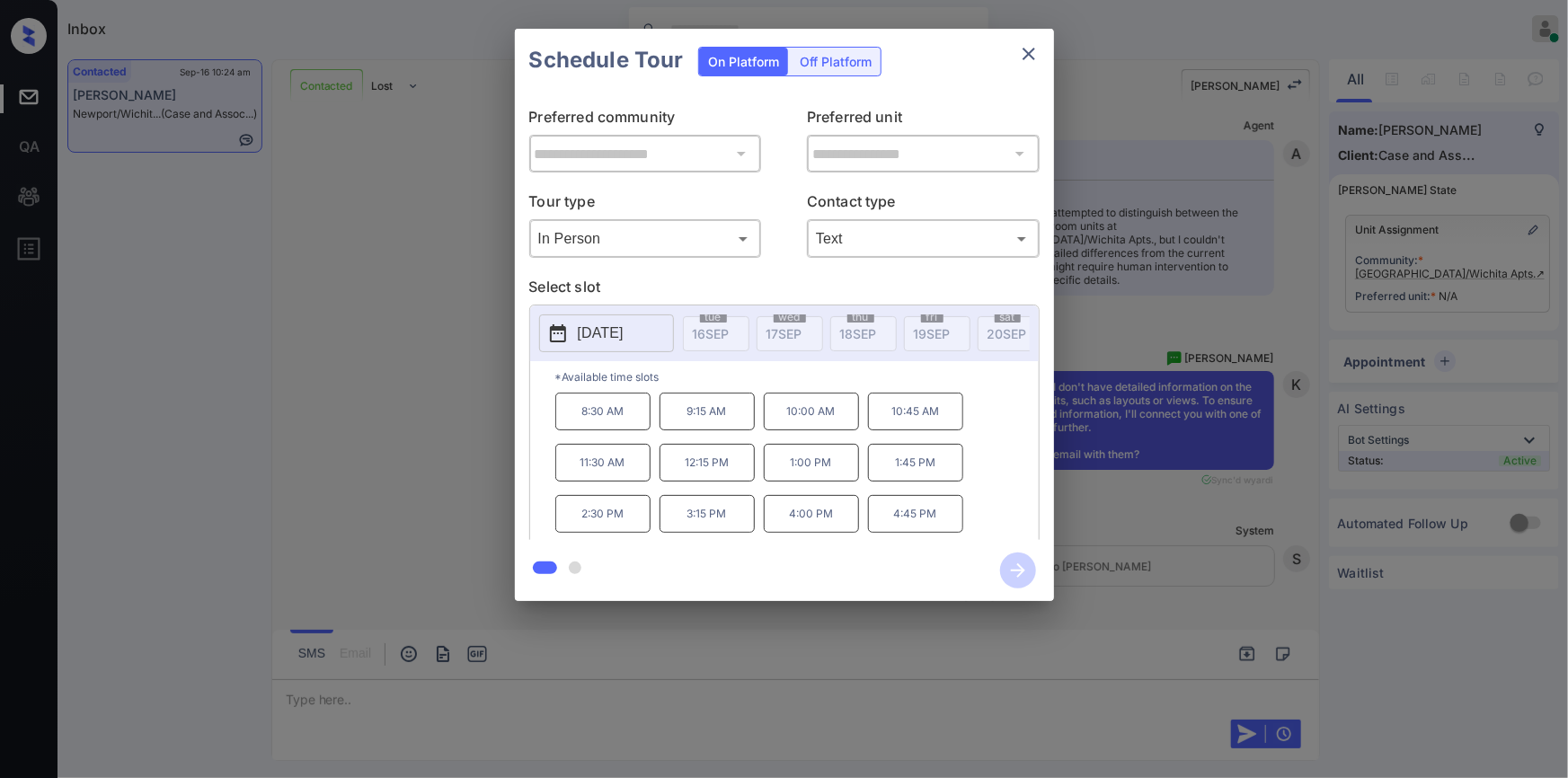
click at [374, 468] on div "**********" at bounding box center [784, 315] width 1568 height 630
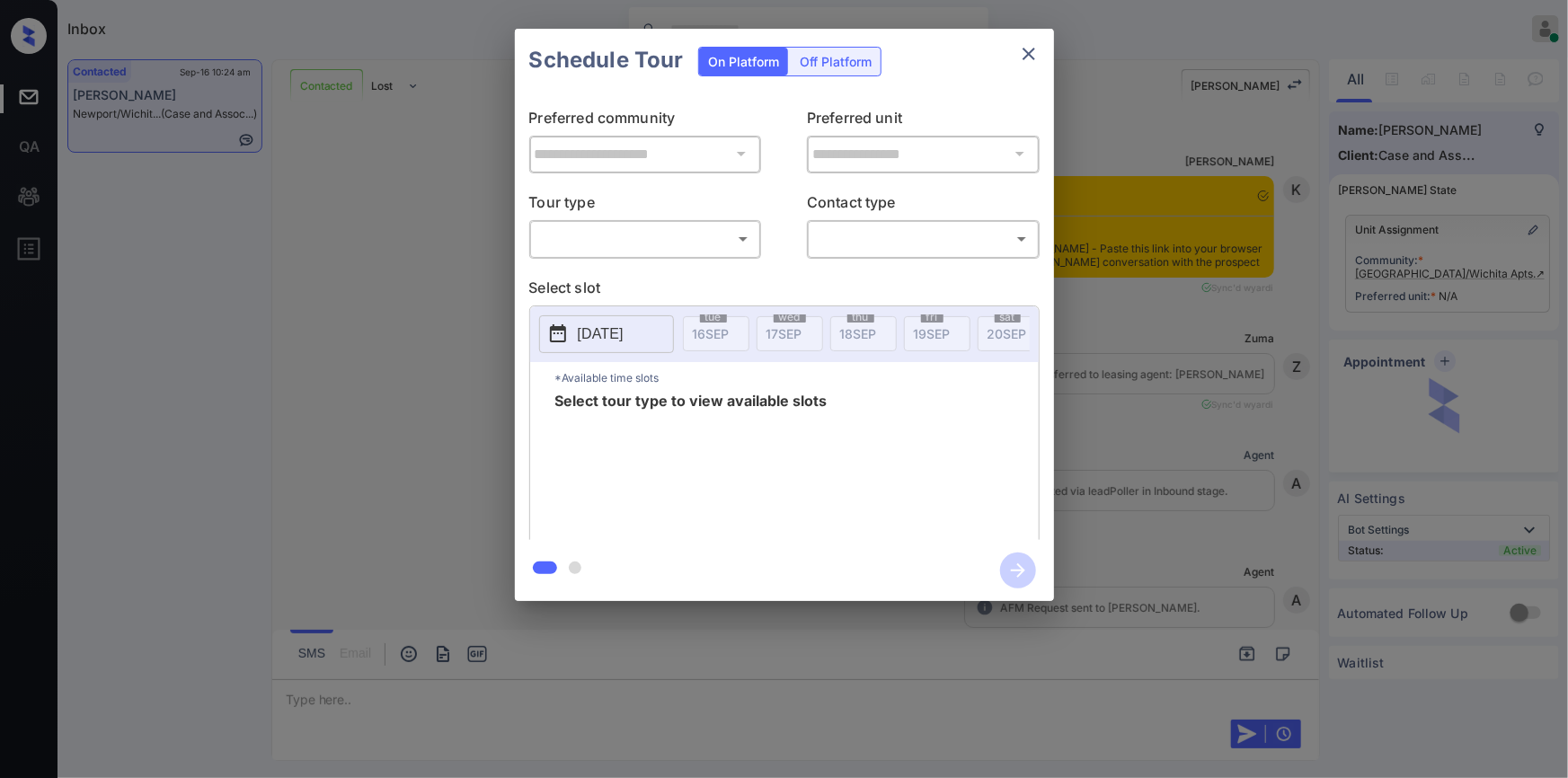
scroll to position [3463, 0]
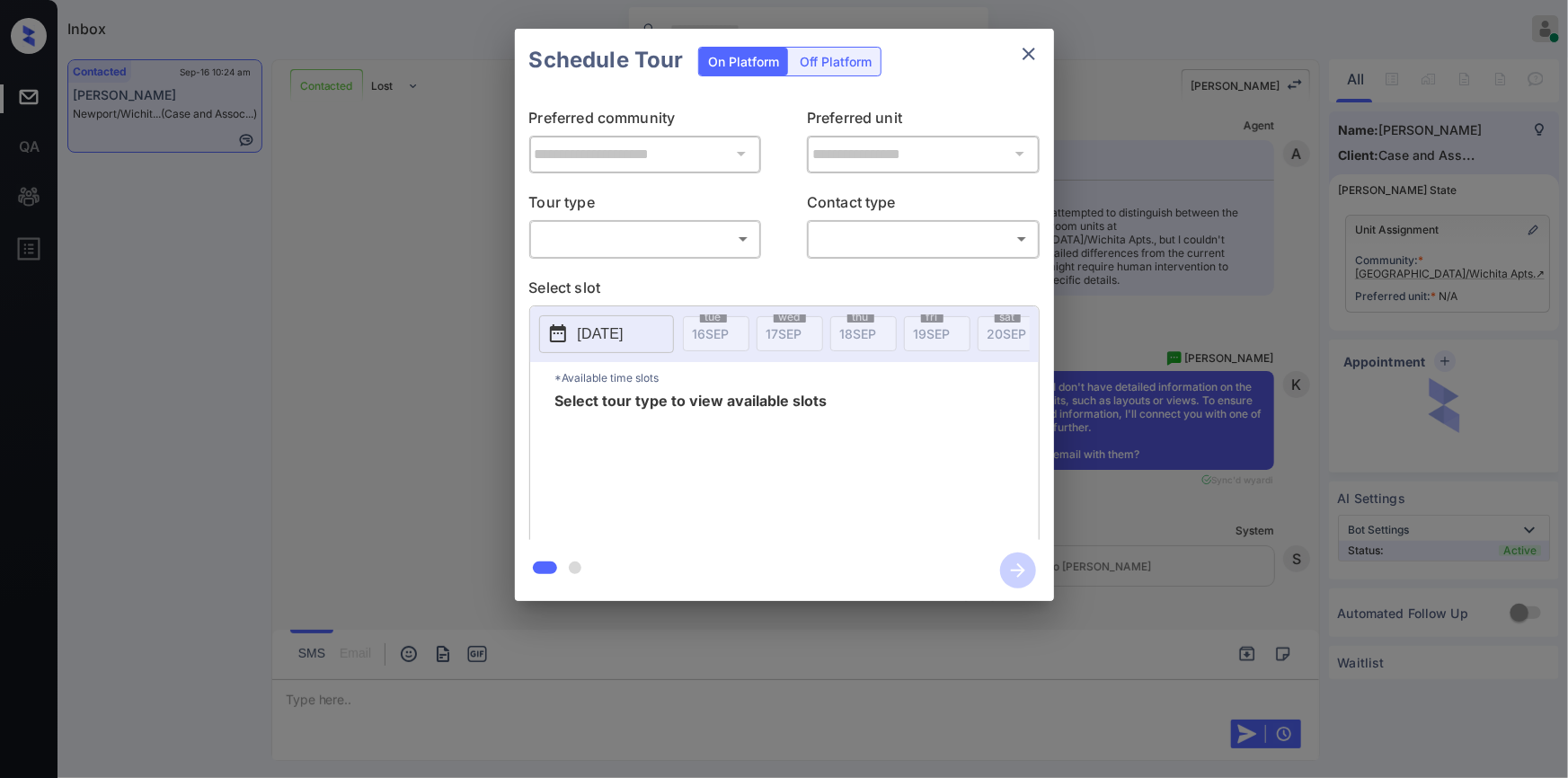
click at [558, 243] on body "Inbox [PERSON_NAME] Online Set yourself offline Set yourself on break Profile S…" at bounding box center [784, 389] width 1568 height 778
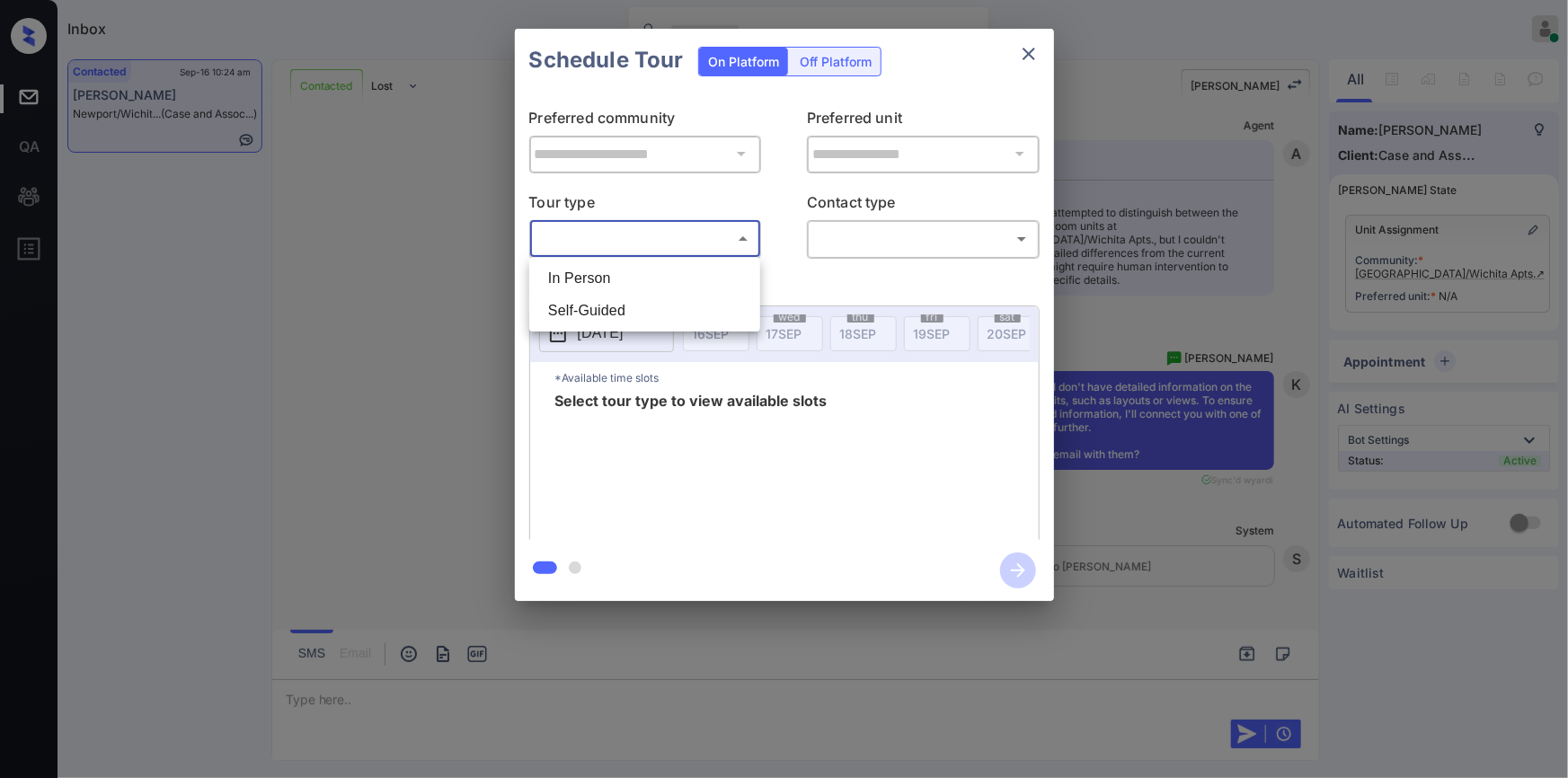
drag, startPoint x: 552, startPoint y: 277, endPoint x: 861, endPoint y: 268, distance: 309.1
click at [556, 279] on li "In Person" at bounding box center [644, 279] width 222 height 32
type input "********"
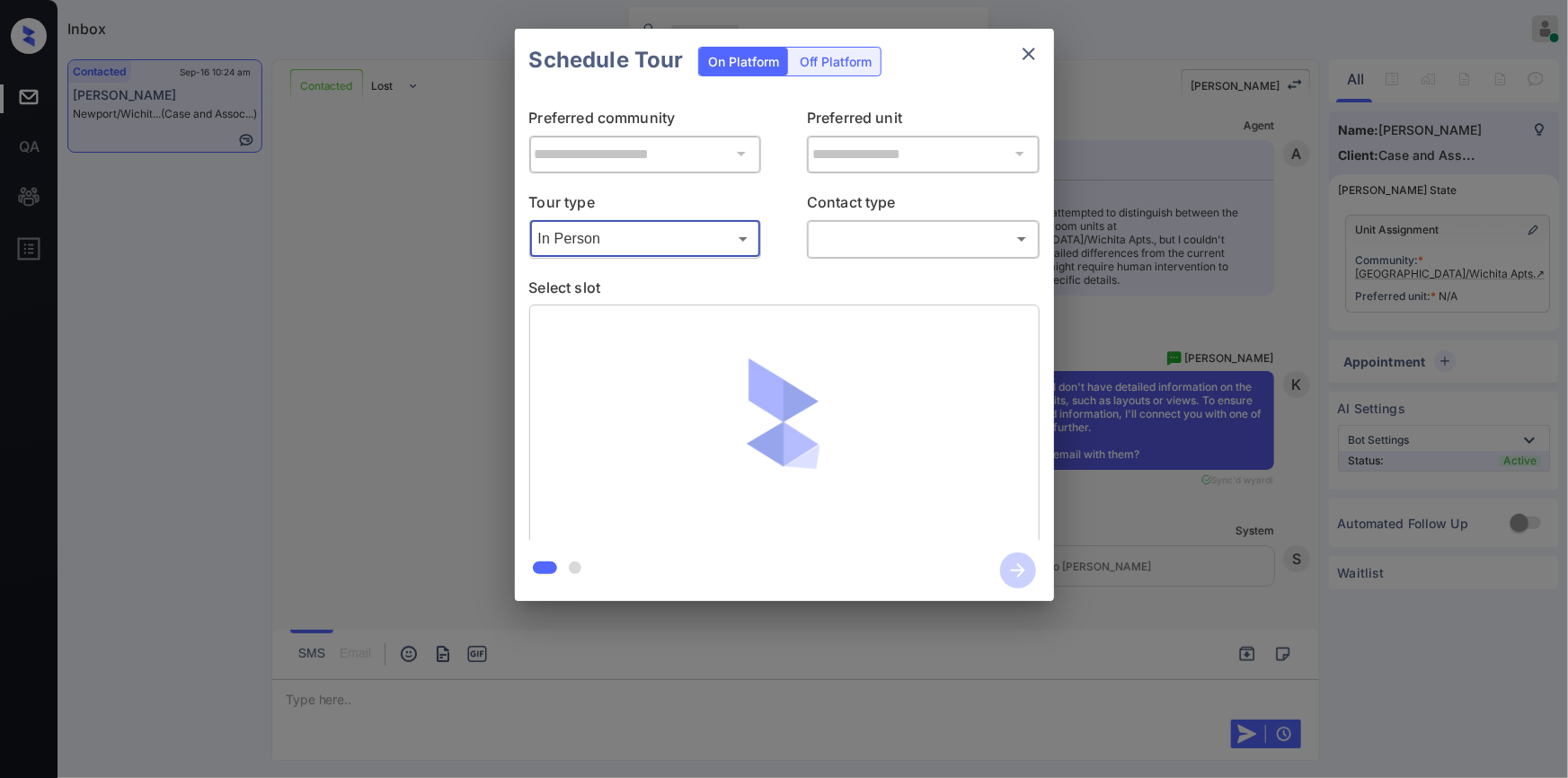
click at [871, 235] on body "Inbox [PERSON_NAME] Online Set yourself offline Set yourself on break Profile S…" at bounding box center [784, 389] width 1568 height 778
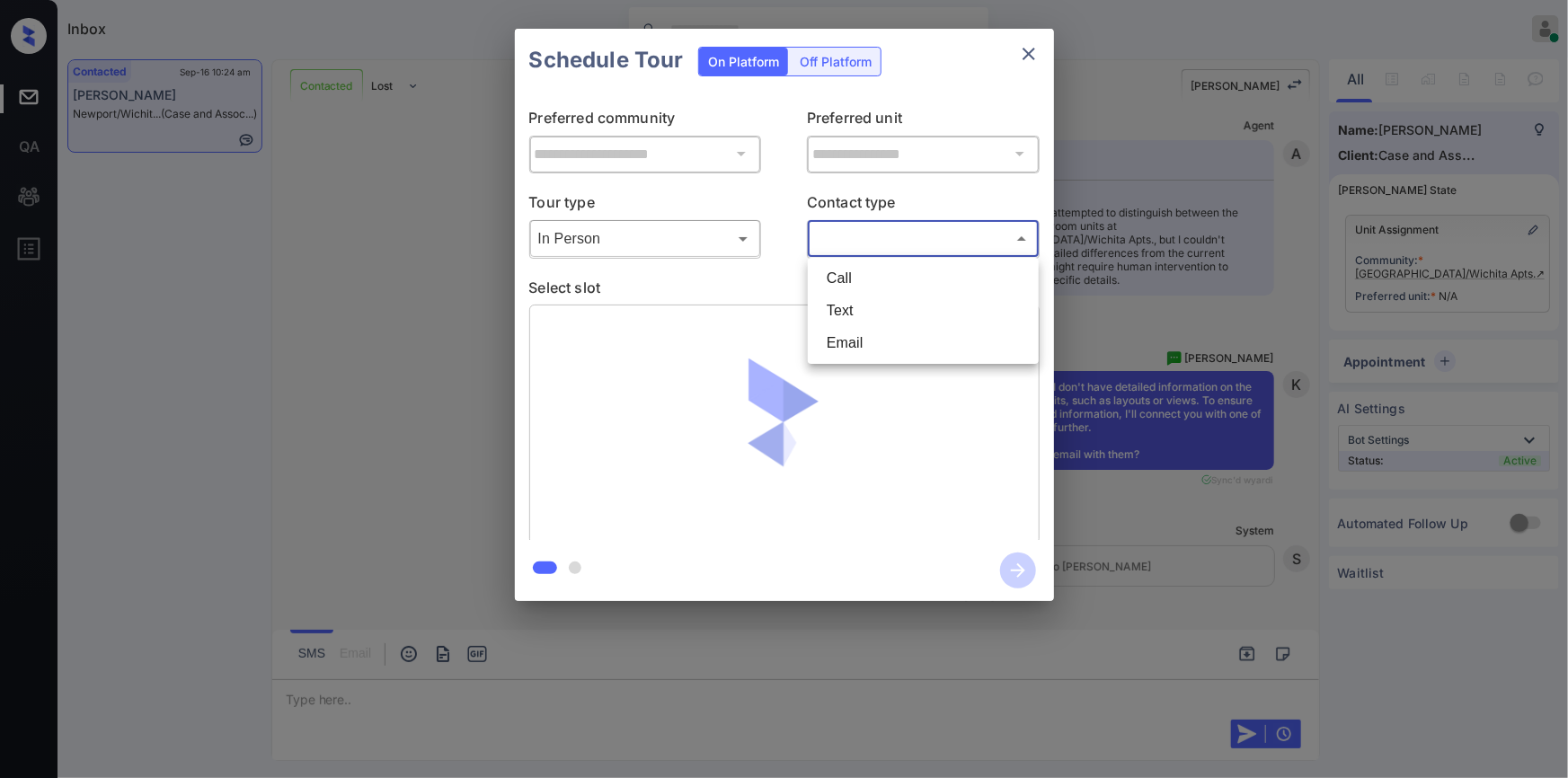
click at [844, 315] on li "Text" at bounding box center [923, 311] width 222 height 32
type input "****"
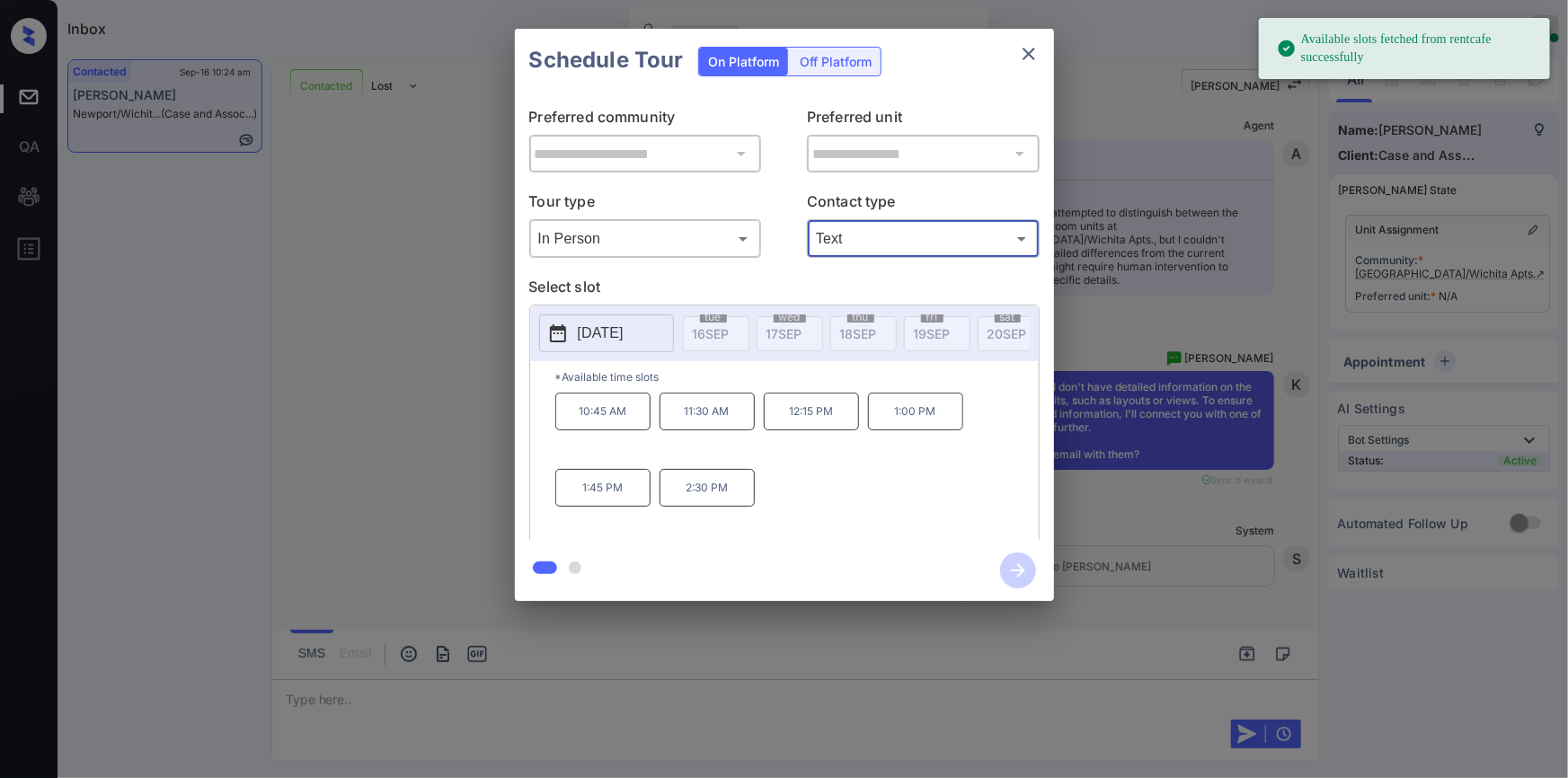
click at [622, 334] on p "[DATE]" at bounding box center [600, 333] width 46 height 22
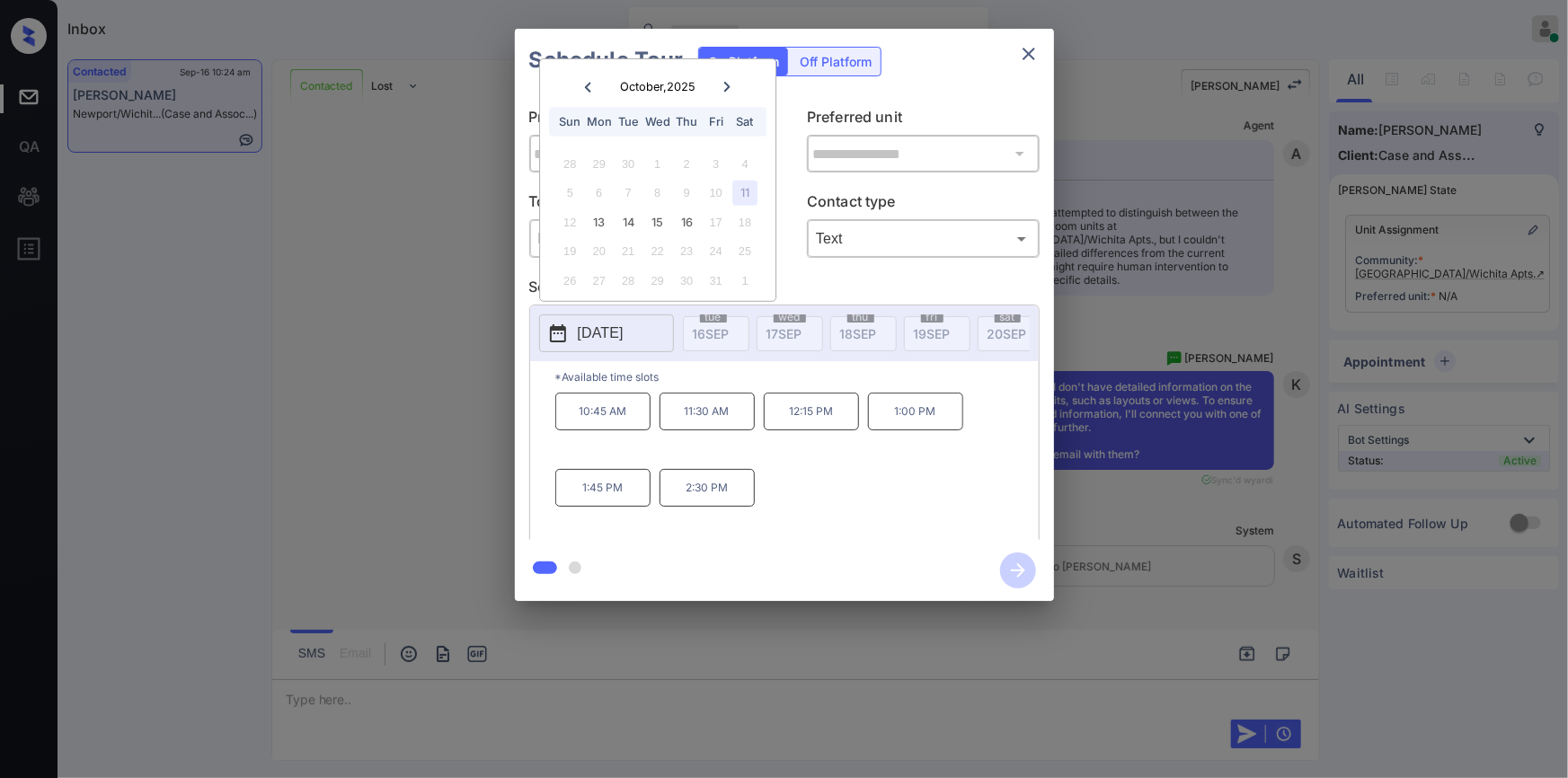
click at [745, 189] on div "11" at bounding box center [744, 192] width 24 height 24
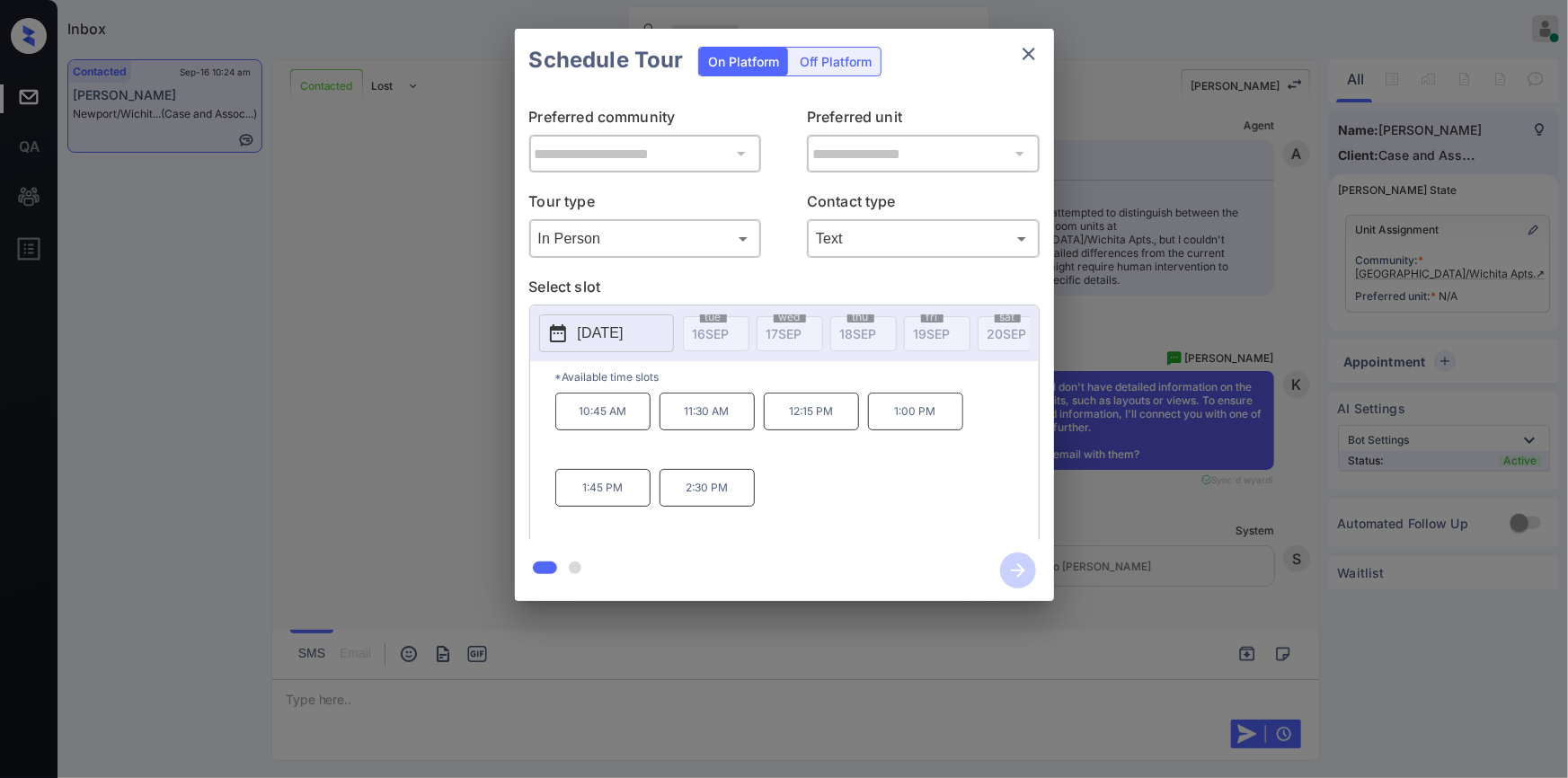
click at [589, 412] on p "10:45 AM" at bounding box center [603, 411] width 95 height 38
click at [422, 470] on div "**********" at bounding box center [784, 315] width 1568 height 630
